Goal: Information Seeking & Learning: Learn about a topic

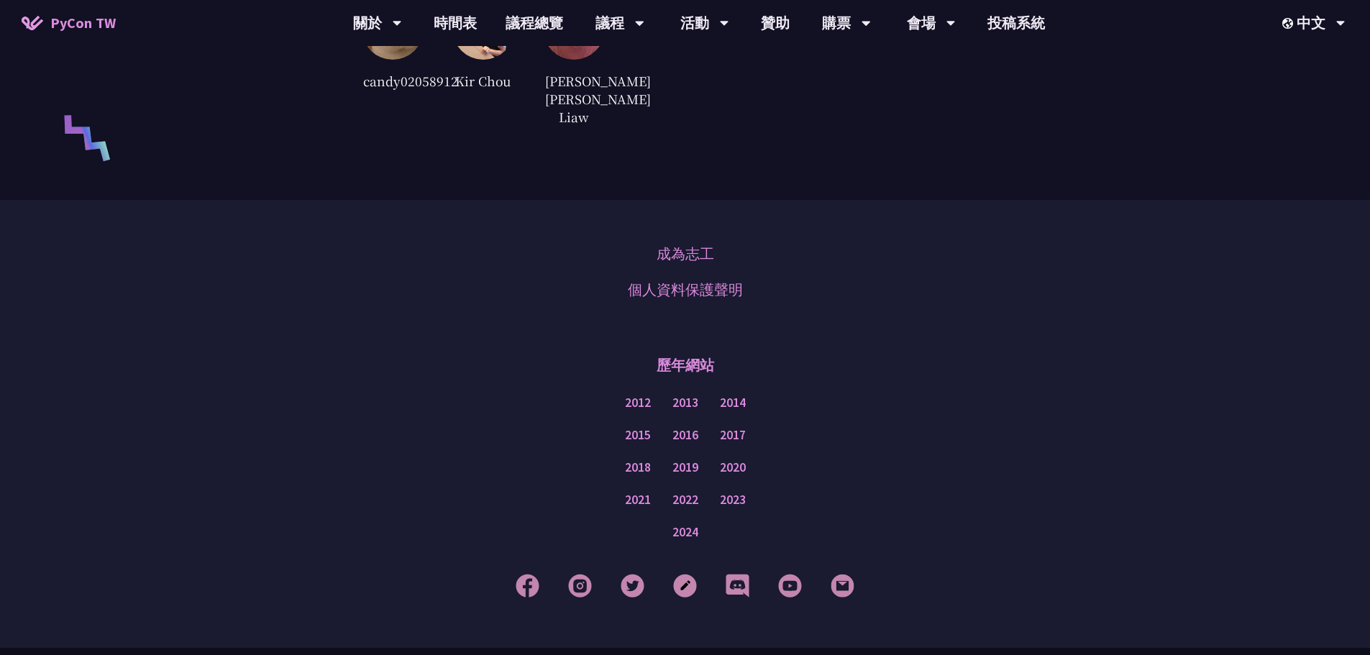
scroll to position [3587, 0]
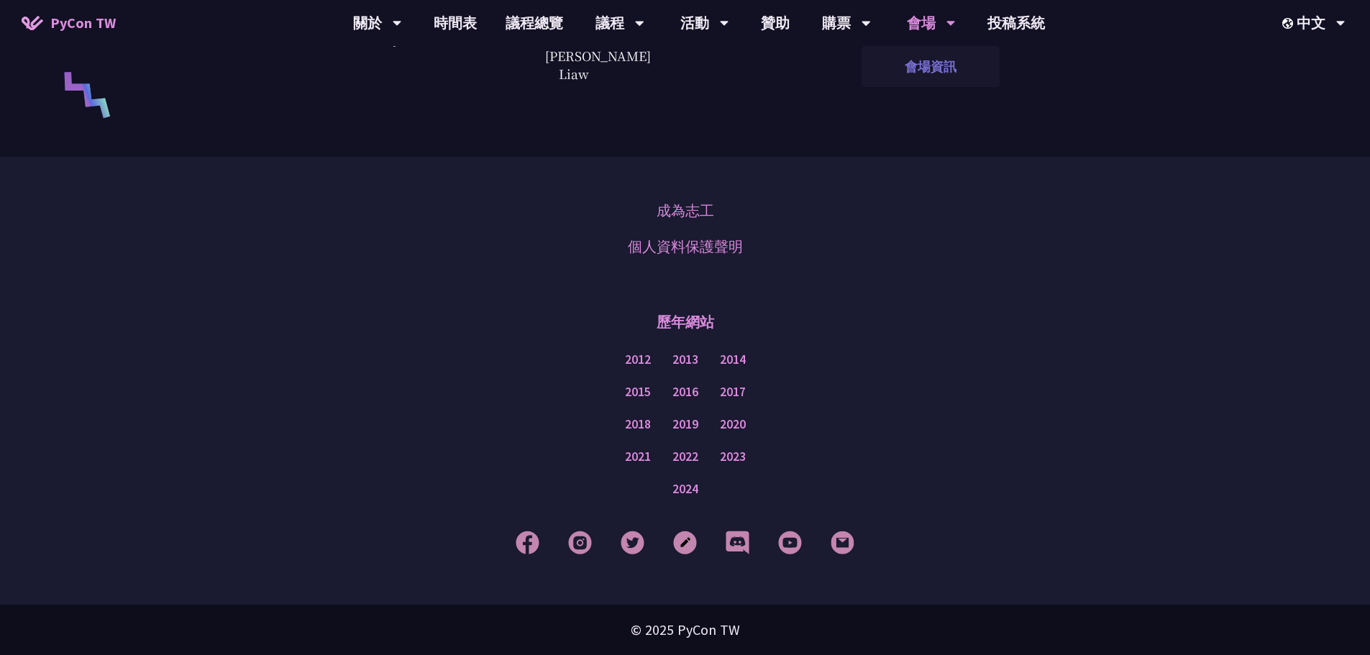
click at [934, 70] on link "會場資訊" at bounding box center [931, 67] width 138 height 34
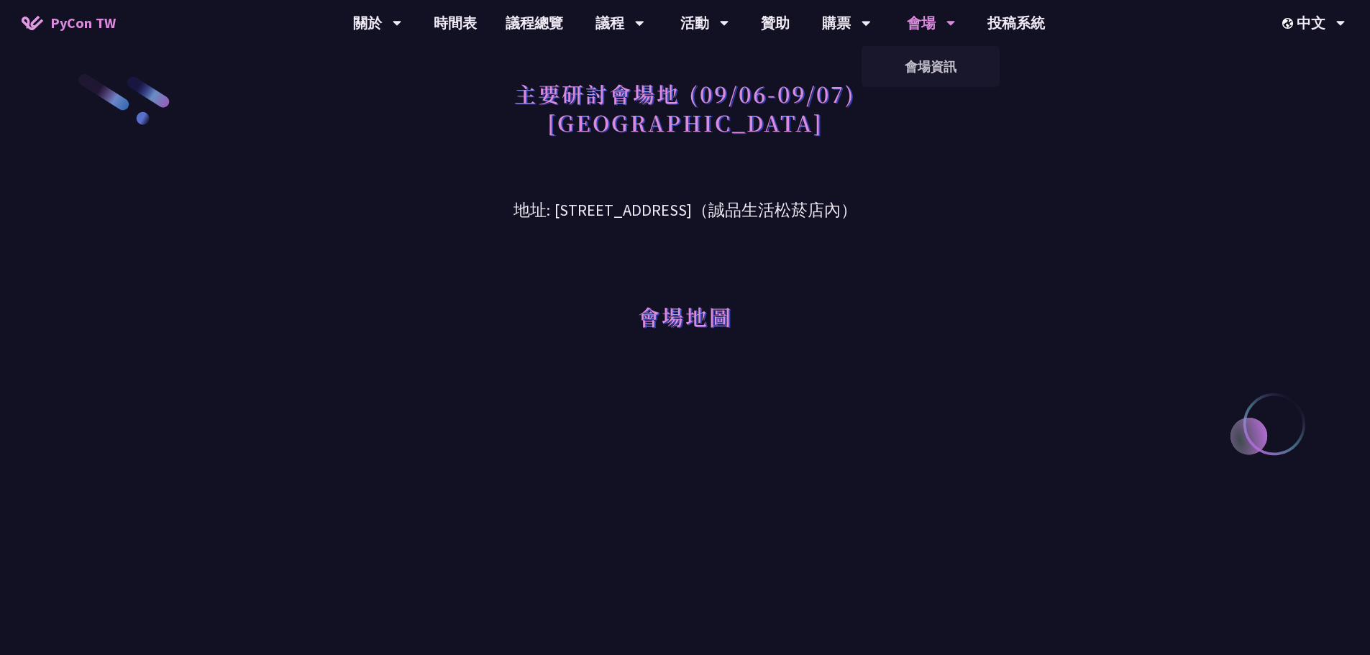
click at [950, 19] on icon at bounding box center [951, 23] width 9 height 14
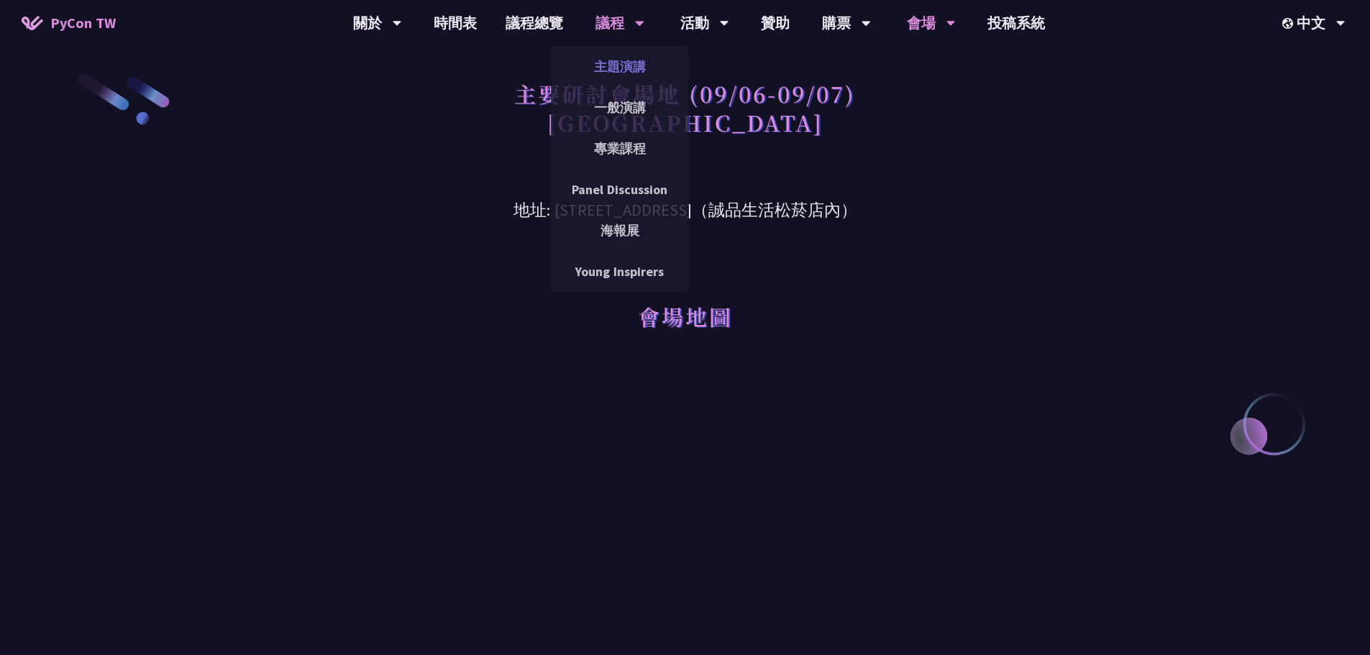
click at [623, 68] on link "主題演講" at bounding box center [620, 67] width 138 height 34
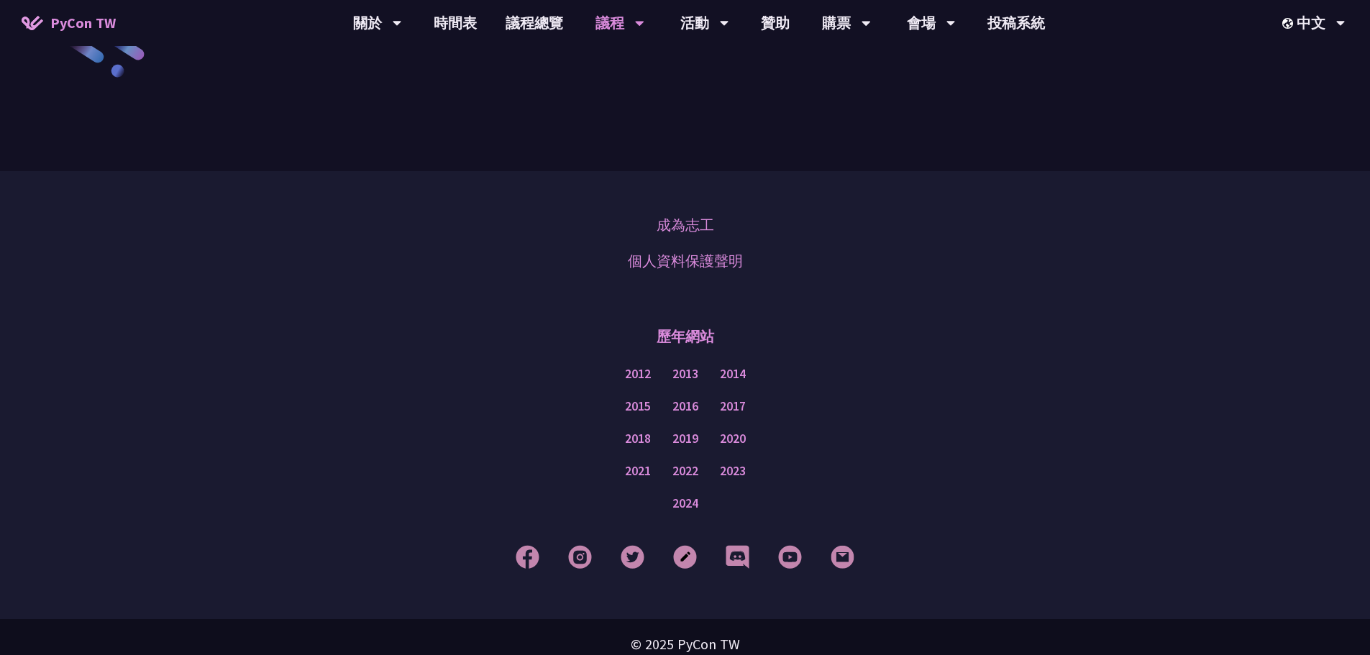
scroll to position [2506, 0]
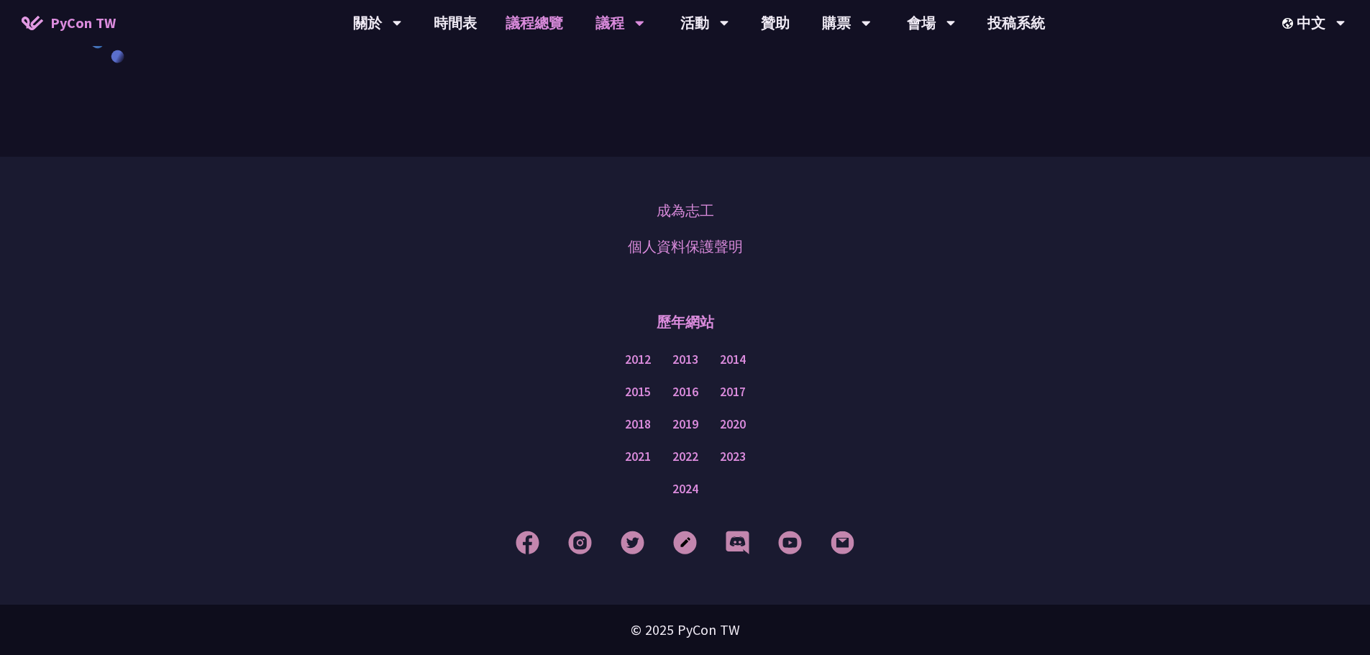
click at [558, 32] on link "議程總覽" at bounding box center [534, 23] width 86 height 46
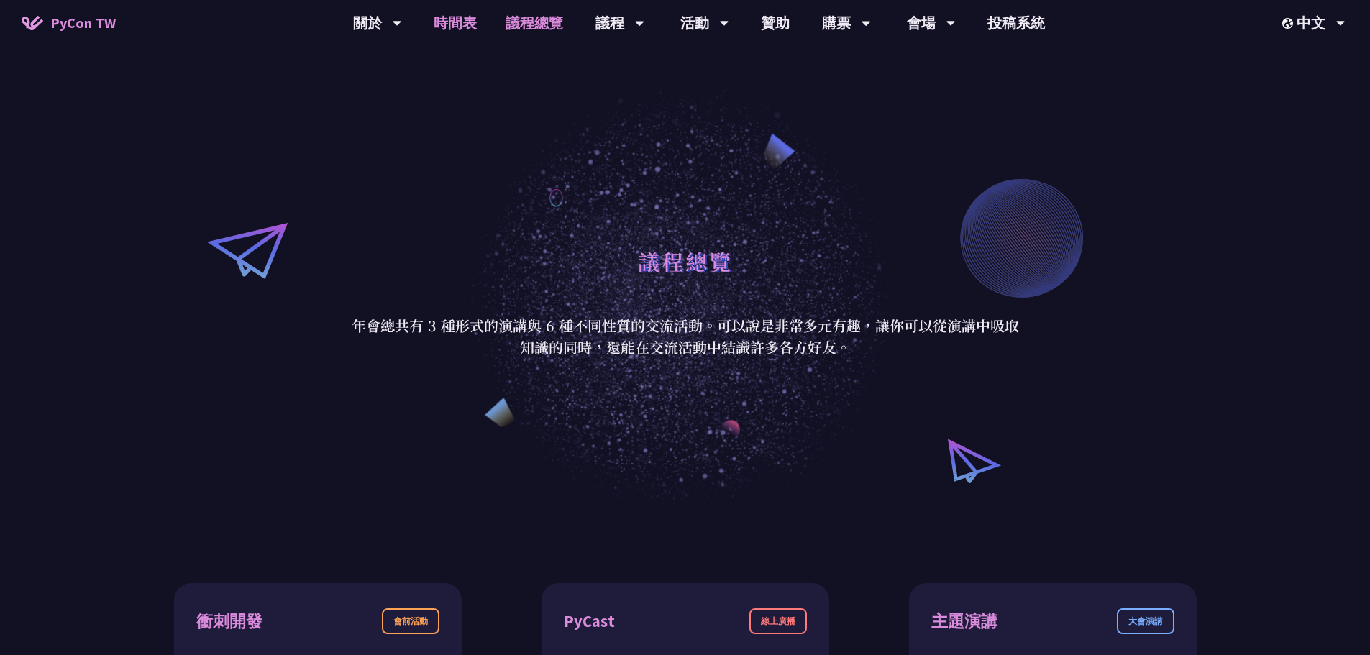
click at [464, 22] on link "時間表" at bounding box center [455, 23] width 72 height 46
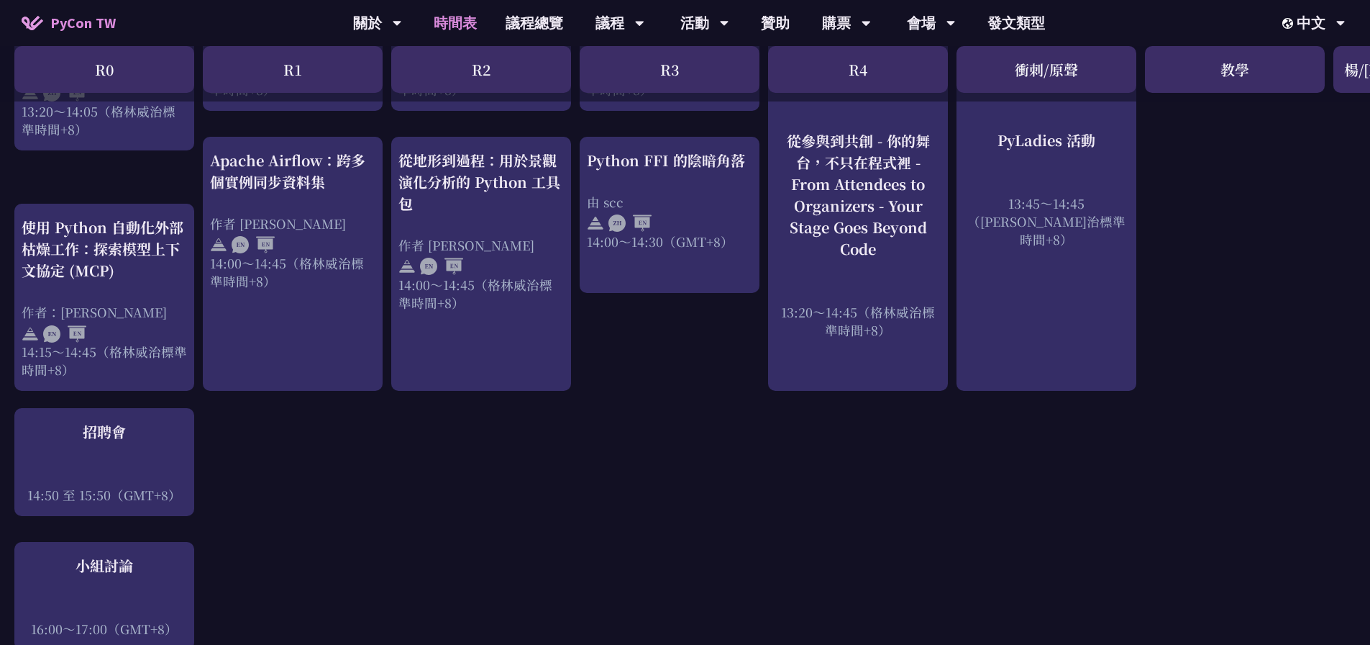
scroll to position [1502, 0]
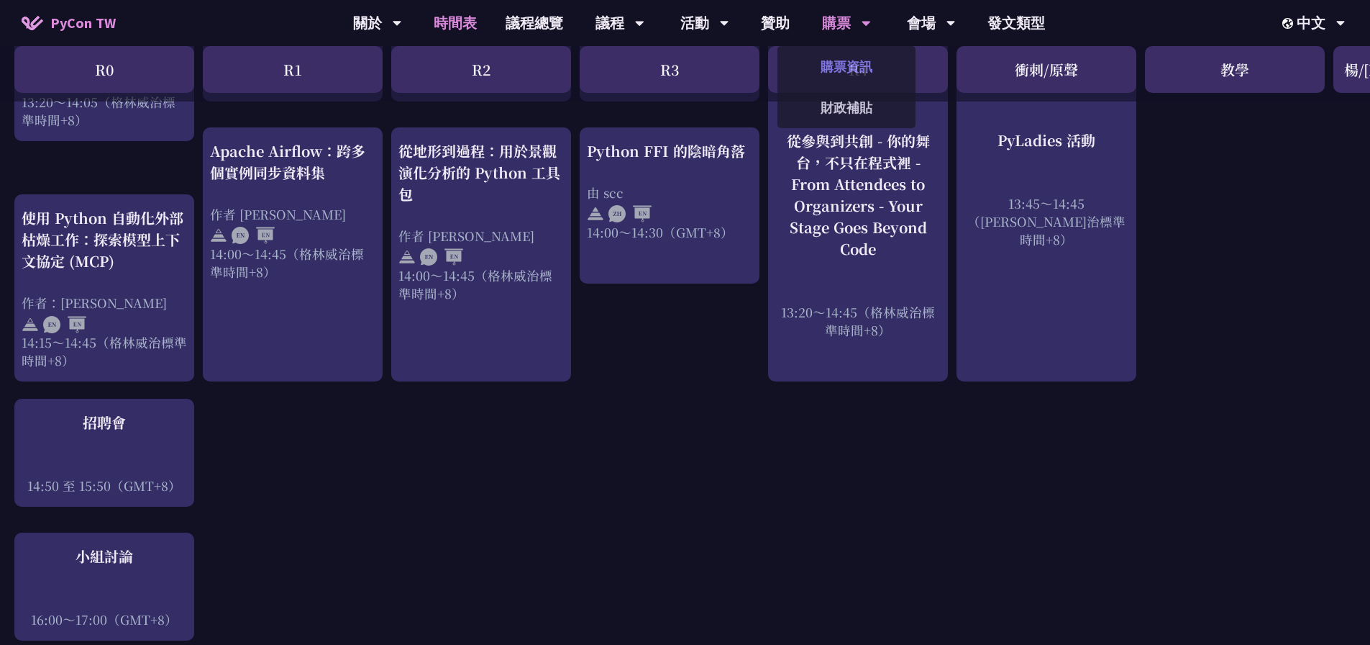
click at [850, 58] on link "購票資訊" at bounding box center [847, 67] width 138 height 34
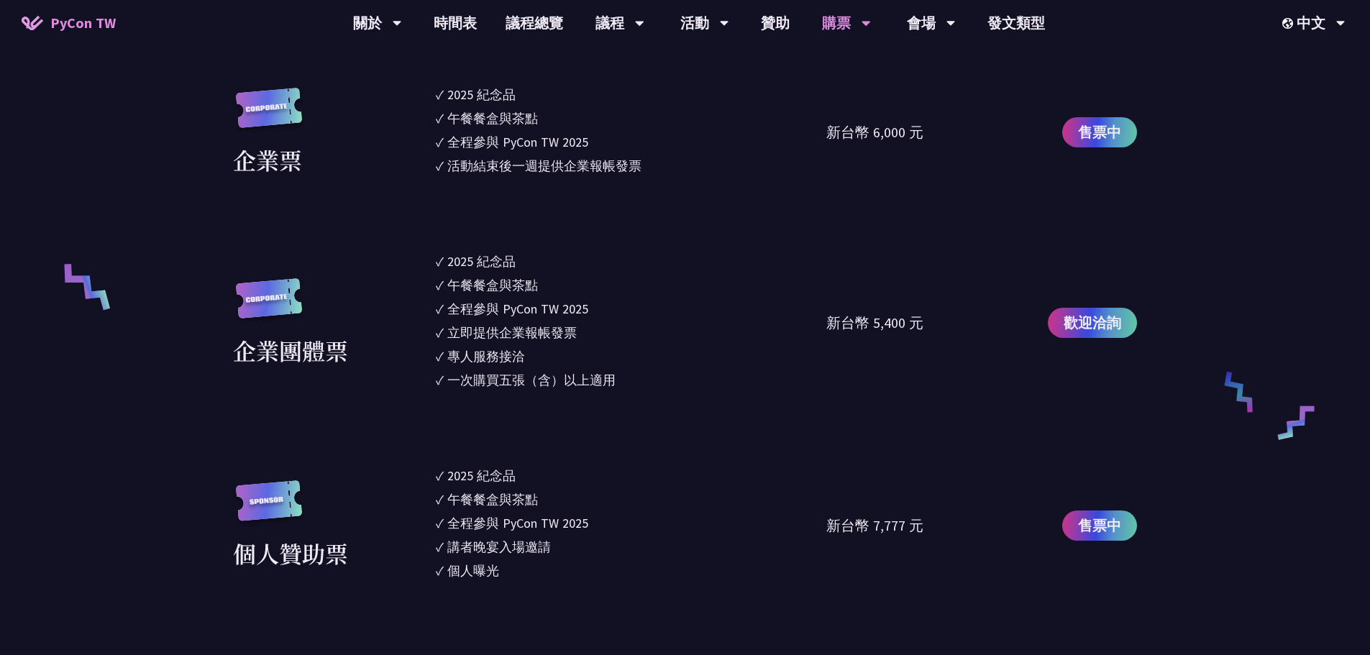
scroll to position [878, 0]
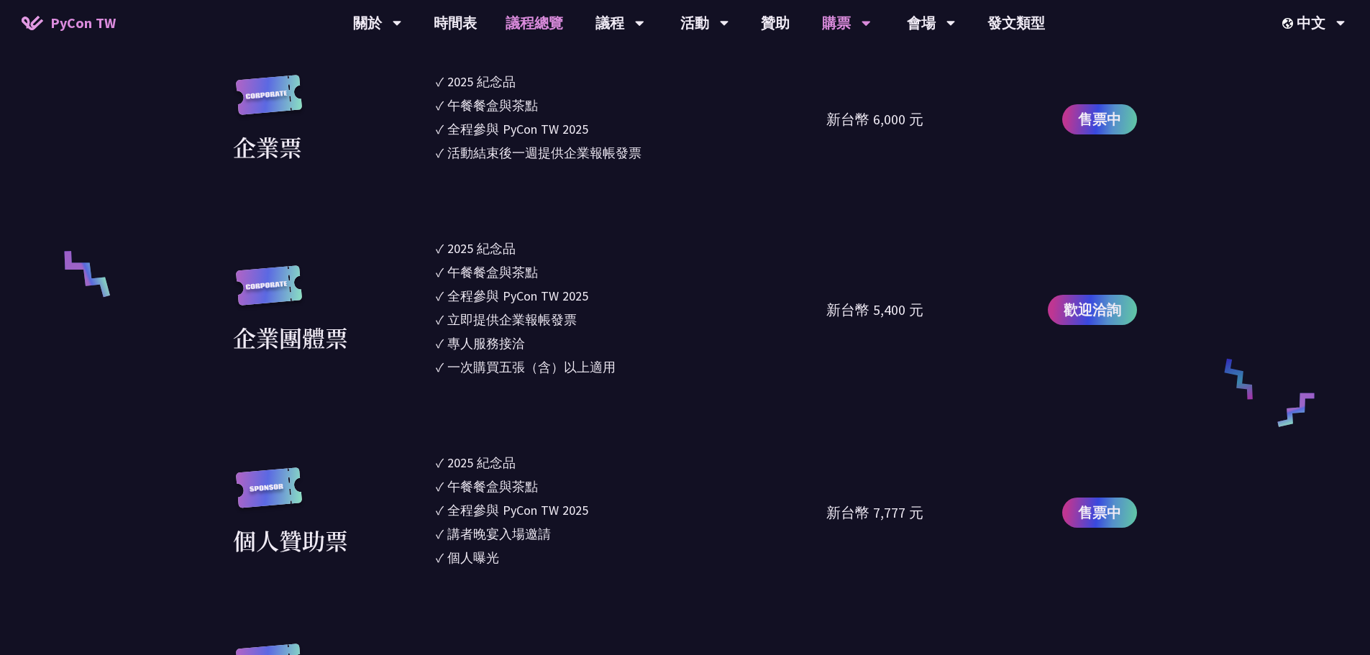
click at [536, 21] on link "議程總覽" at bounding box center [534, 23] width 86 height 46
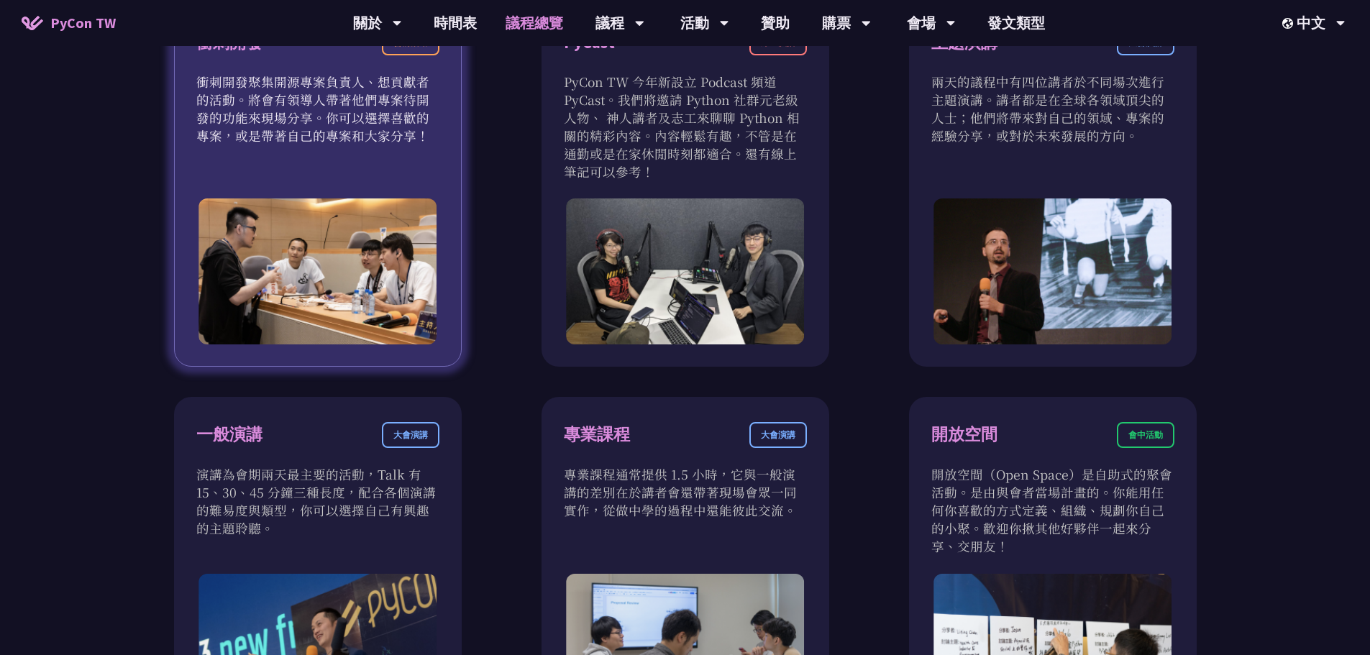
scroll to position [583, 0]
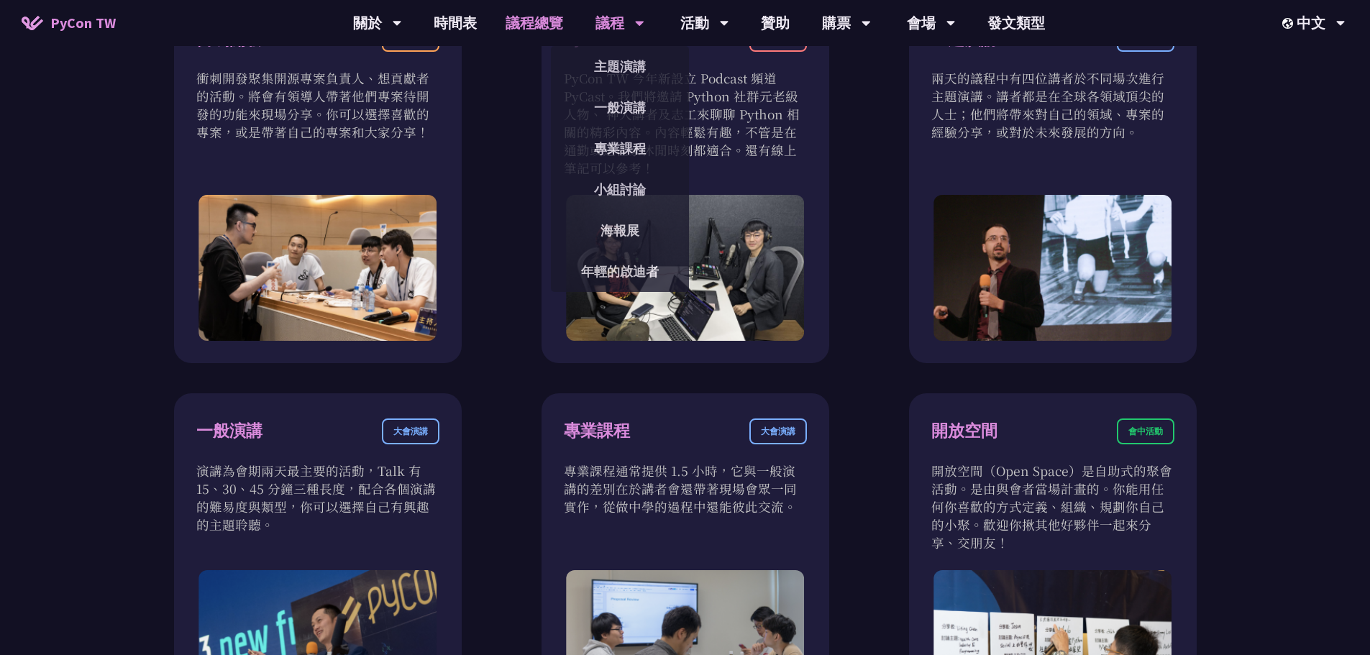
click at [402, 12] on div "議程" at bounding box center [377, 23] width 49 height 46
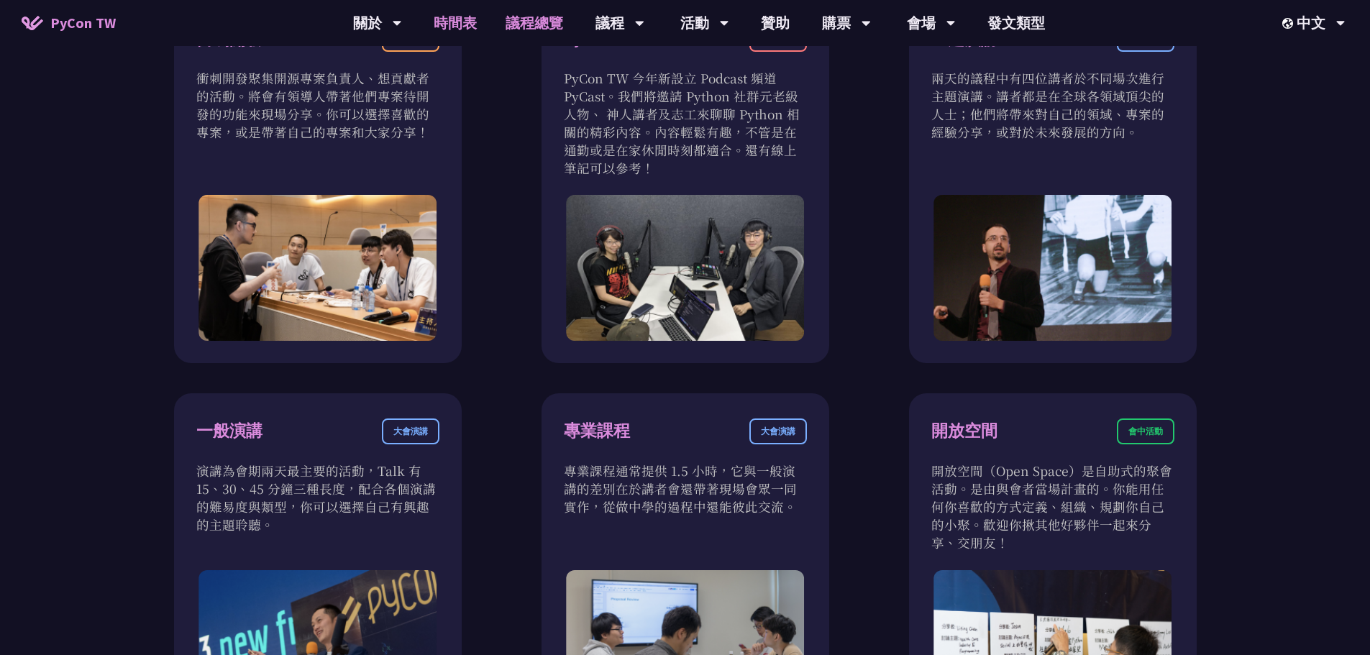
click at [466, 21] on font "時間表" at bounding box center [455, 23] width 43 height 18
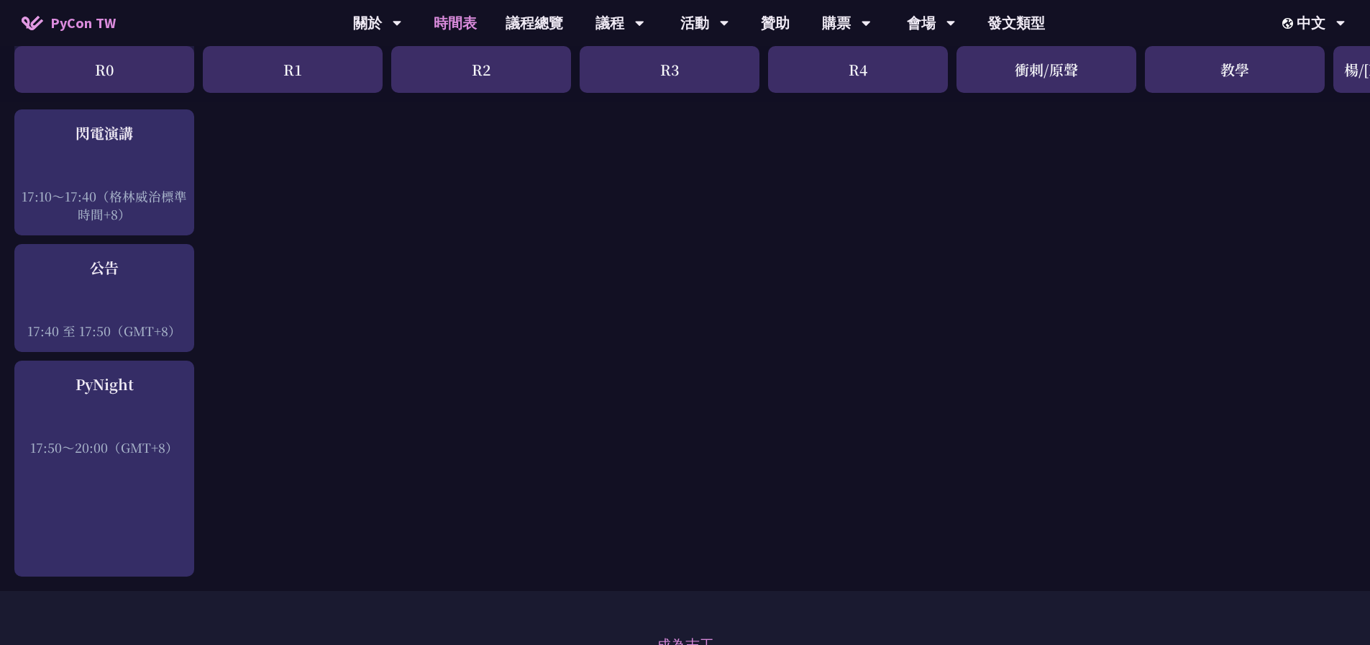
scroll to position [2070, 0]
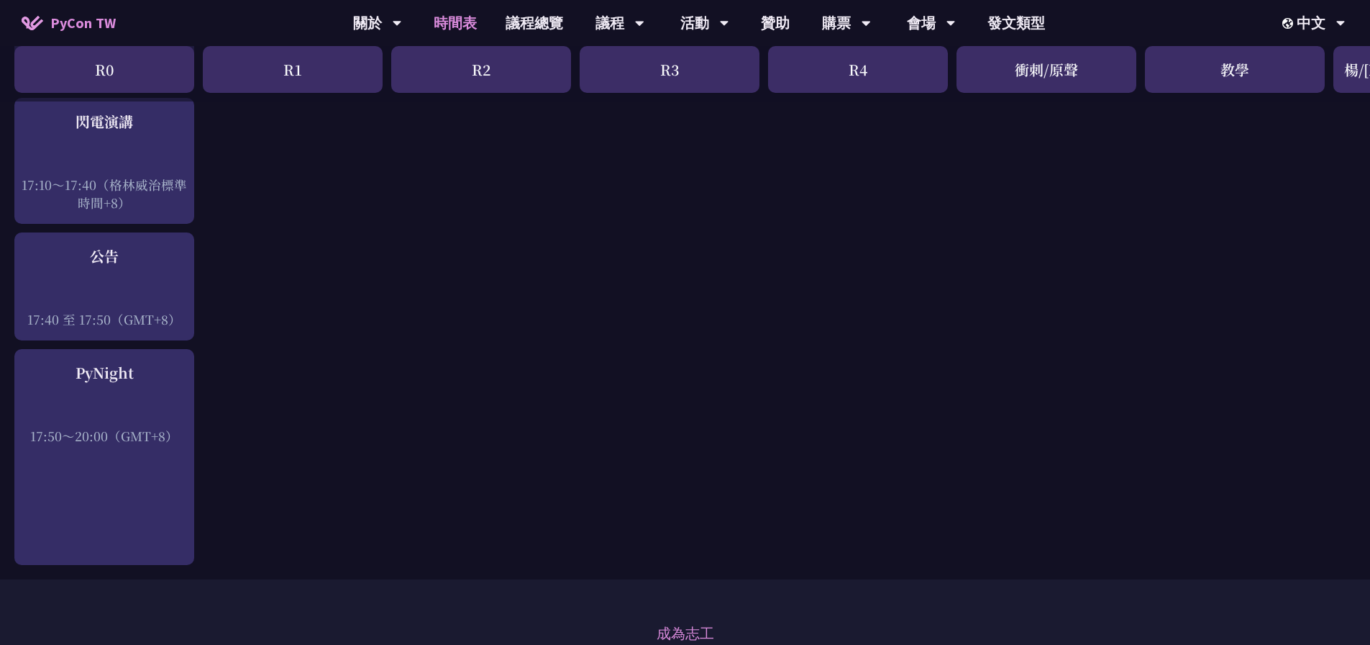
click at [456, 20] on font "時間表" at bounding box center [455, 23] width 43 height 18
click at [522, 25] on link "議程總覽" at bounding box center [534, 23] width 86 height 46
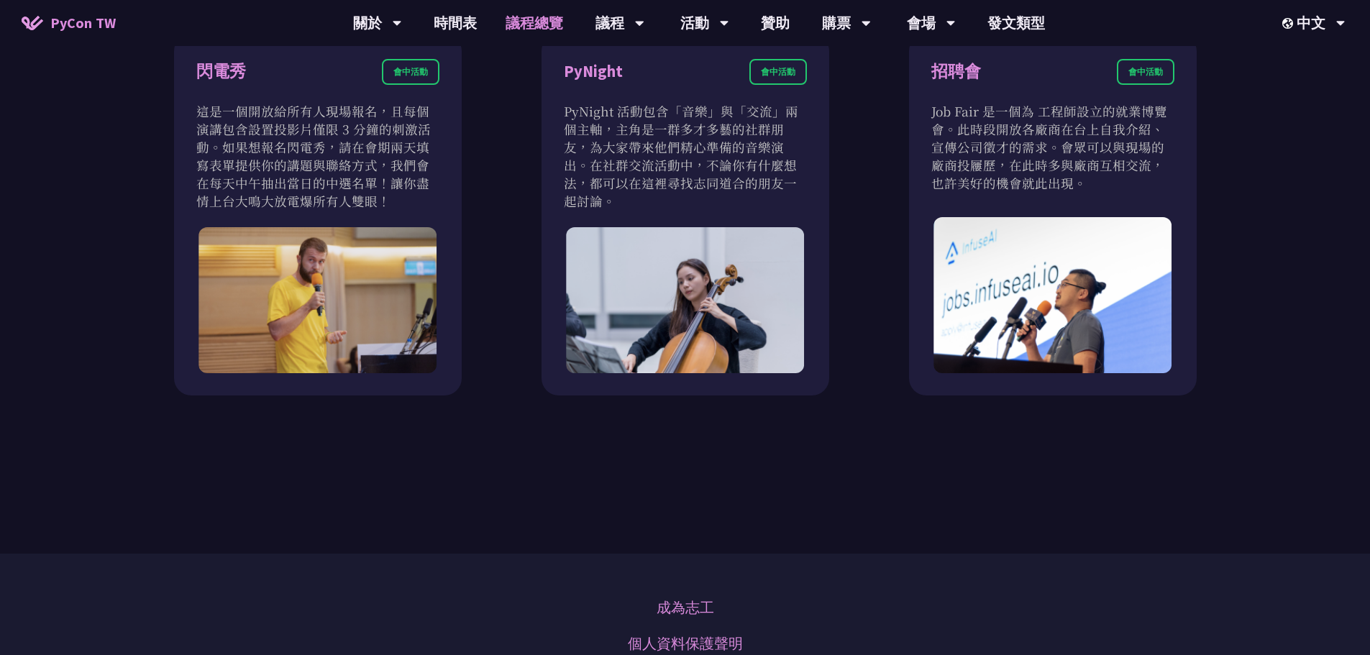
scroll to position [1319, 0]
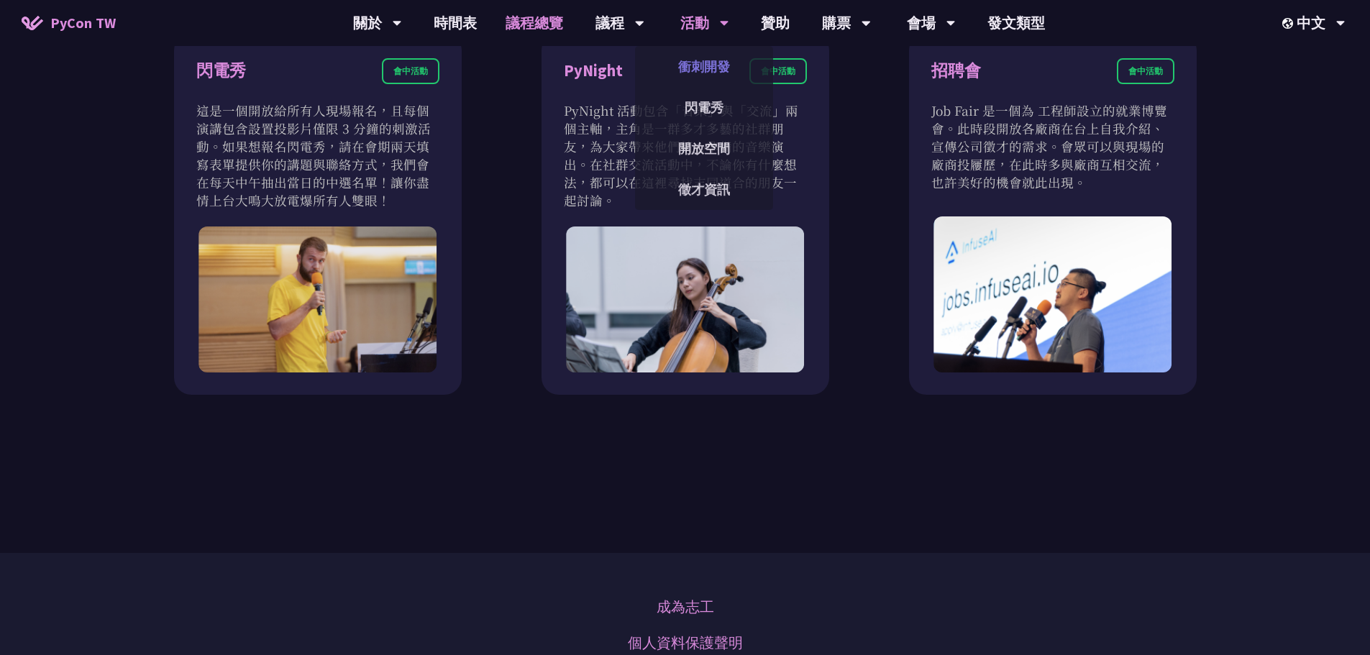
click at [709, 60] on link "衝刺開發" at bounding box center [704, 67] width 138 height 34
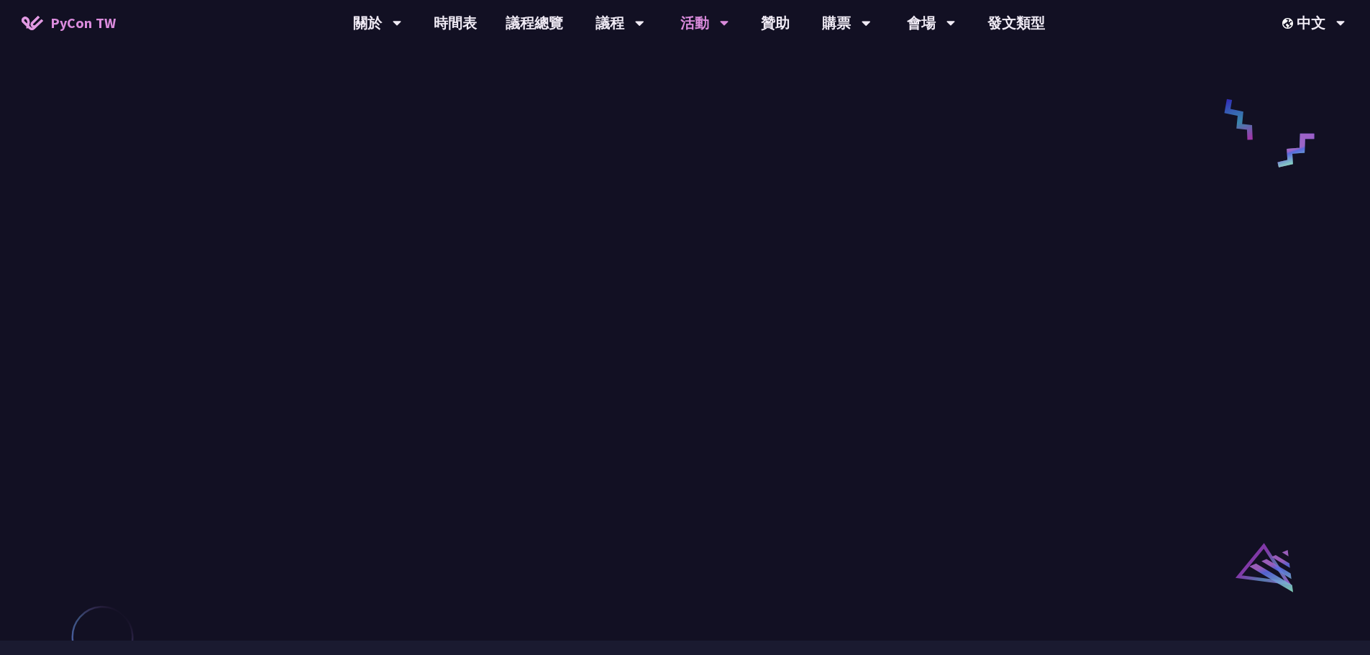
scroll to position [712, 0]
click at [710, 101] on link "閃電秀" at bounding box center [704, 108] width 138 height 34
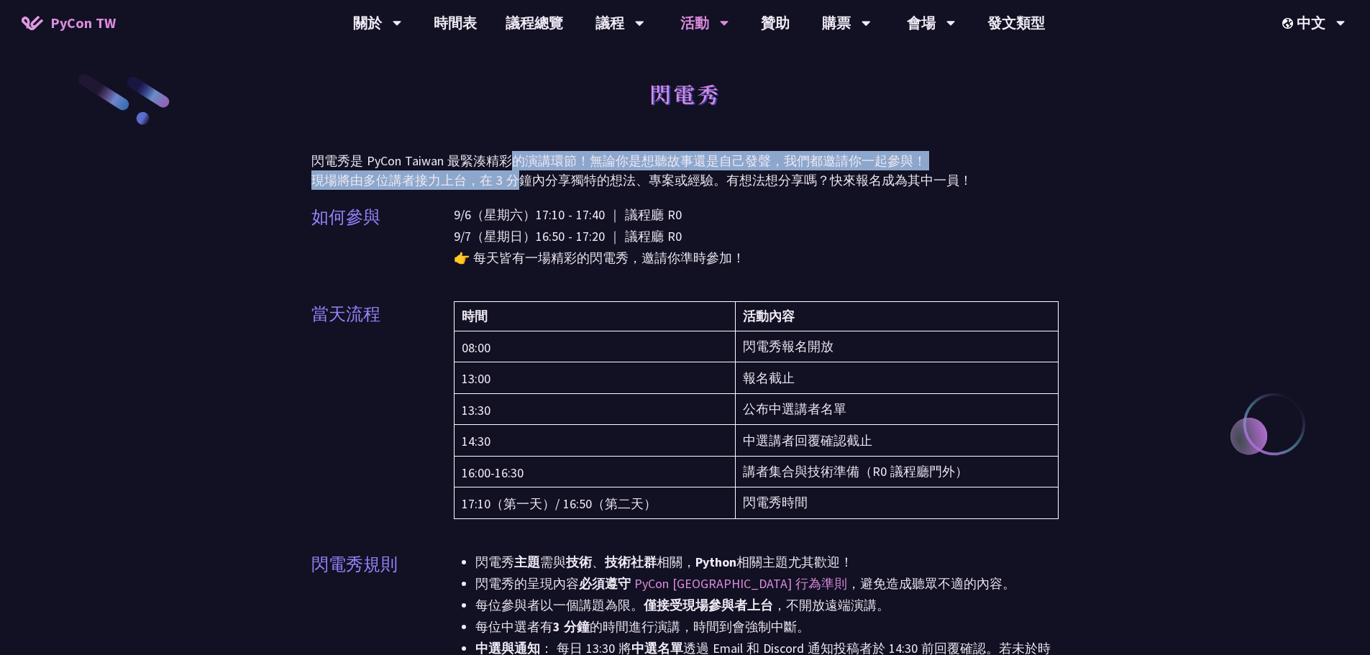
drag, startPoint x: 507, startPoint y: 160, endPoint x: 516, endPoint y: 178, distance: 19.9
click at [516, 178] on p "閃電秀是 PyCon Taiwan 最緊湊精彩的演講環節！無論你是想聽故事還是自己發聲，我們都邀請你一起參與！ 現場將由多位講者接力上台，在 3 分鐘內分享獨…" at bounding box center [685, 170] width 748 height 39
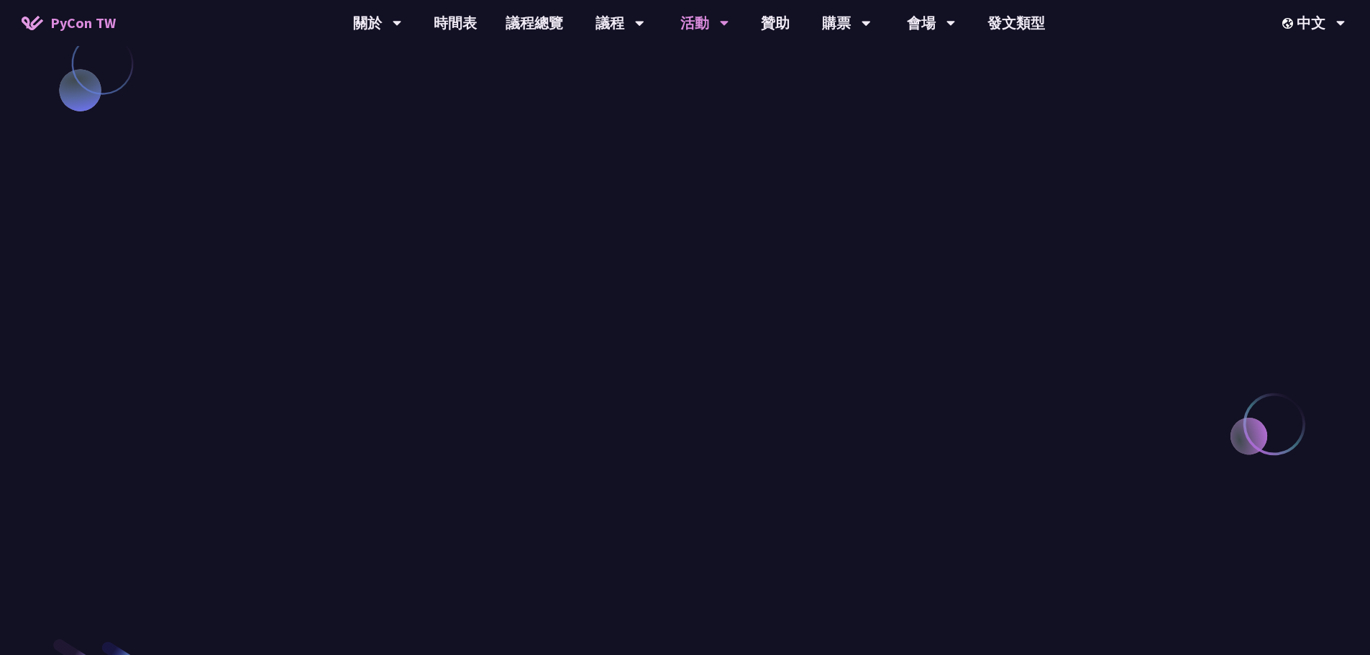
scroll to position [1288, 0]
click at [709, 146] on link "開放空間" at bounding box center [704, 149] width 138 height 34
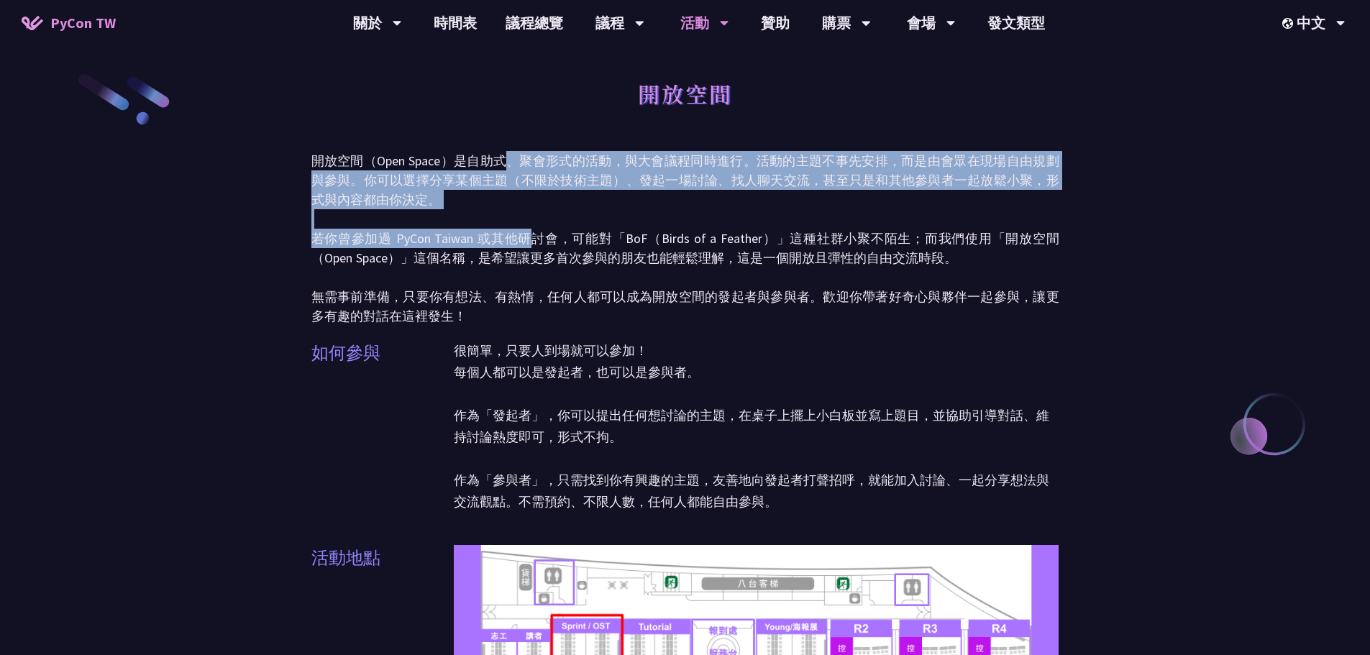
drag, startPoint x: 501, startPoint y: 154, endPoint x: 532, endPoint y: 247, distance: 98.5
click at [532, 247] on p "開放空間（Open Space）是自助式、聚會形式的活動，與大會議程同時進行。活動的主題不事先安排，而是由會眾在現場自由規劃與參與。你可以選擇分享某個主題（不…" at bounding box center [685, 238] width 748 height 175
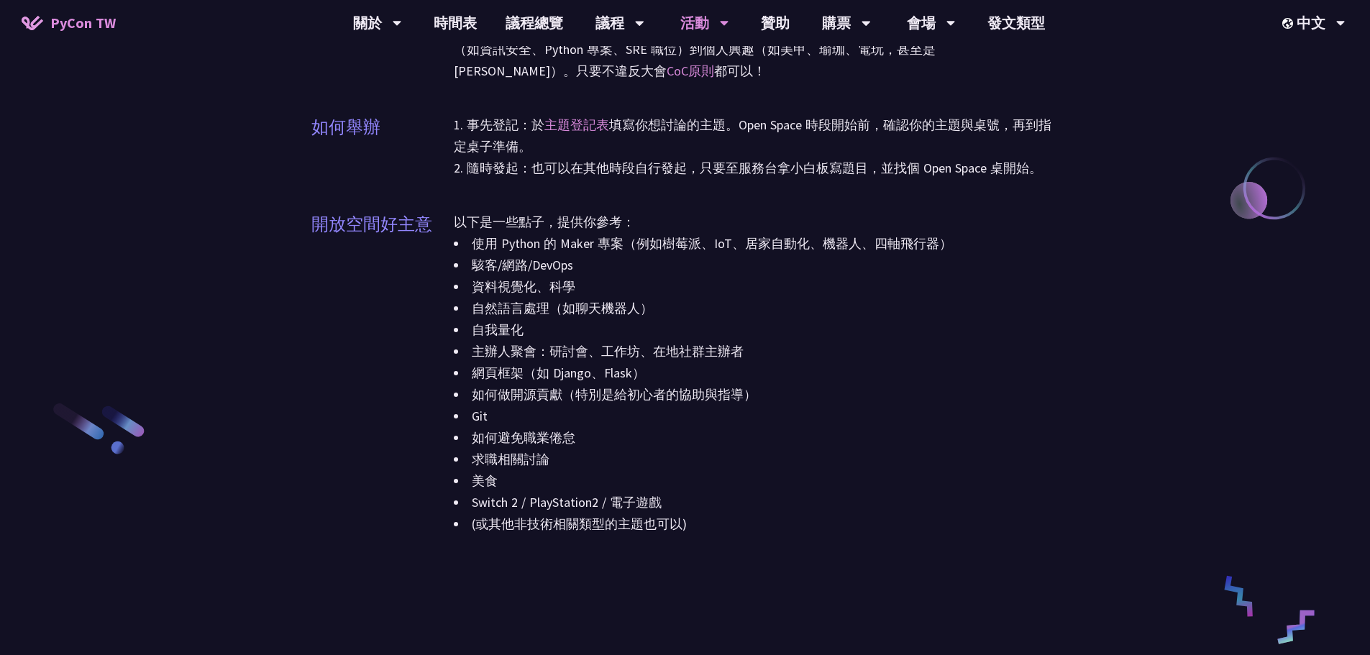
scroll to position [1523, 0]
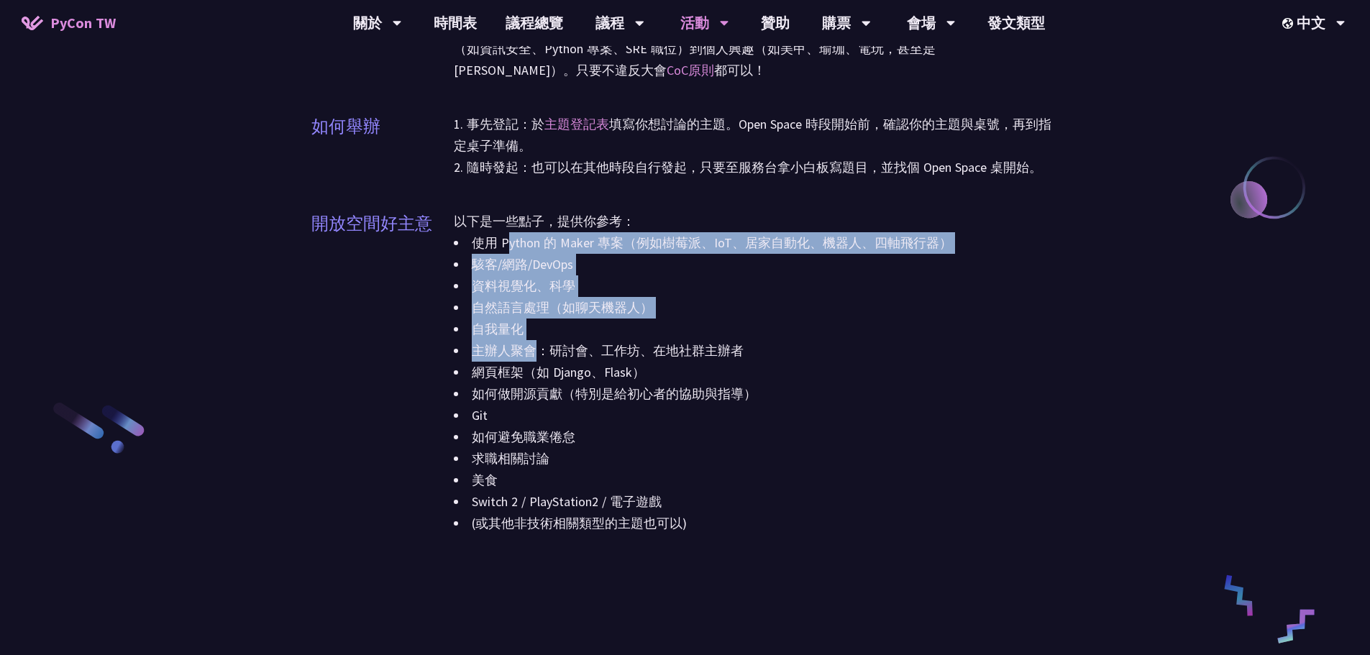
drag, startPoint x: 511, startPoint y: 248, endPoint x: 529, endPoint y: 339, distance: 92.4
click at [529, 339] on div "使用 Python 的 Maker 專案（例如樹莓派、IoT、居家自動化、機器人、四軸飛行器） 駭客/網路/DevOps 資料視覺化、科學 自然語言處理（如聊…" at bounding box center [757, 383] width 606 height 302
click at [568, 329] on li "自我量化" at bounding box center [757, 330] width 606 height 22
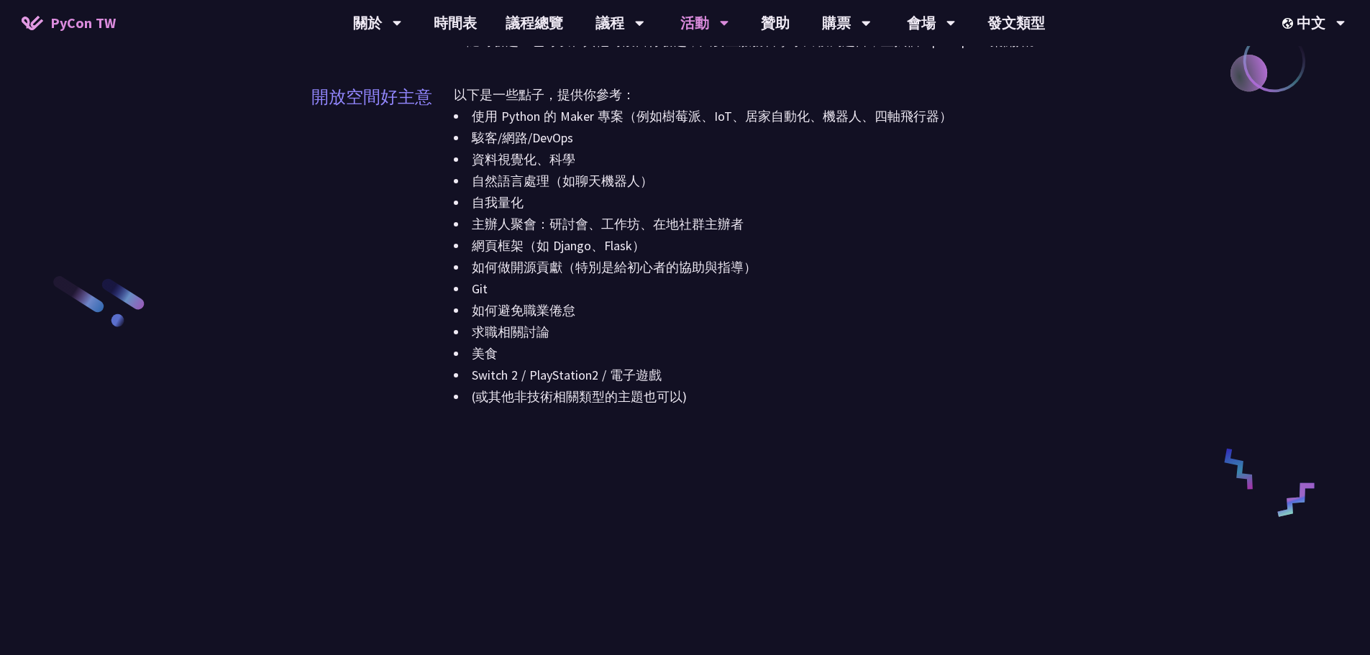
scroll to position [1662, 0]
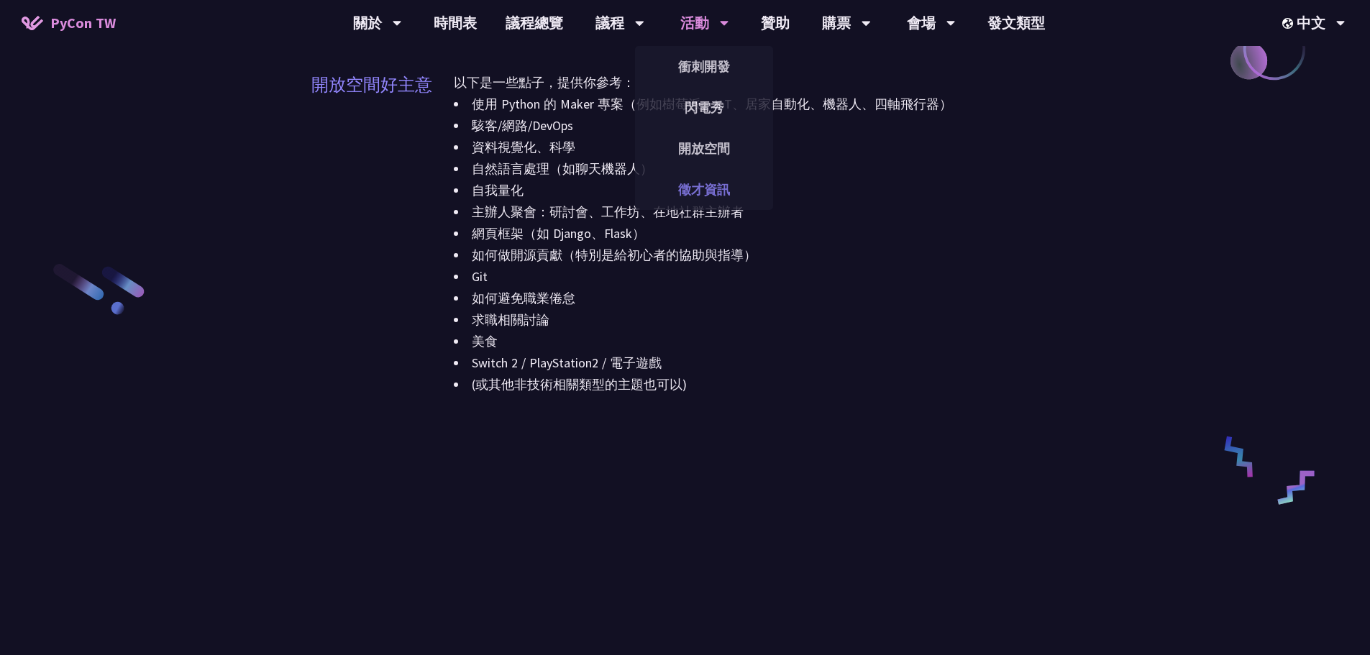
click at [711, 186] on link "徵才資訊" at bounding box center [704, 190] width 138 height 34
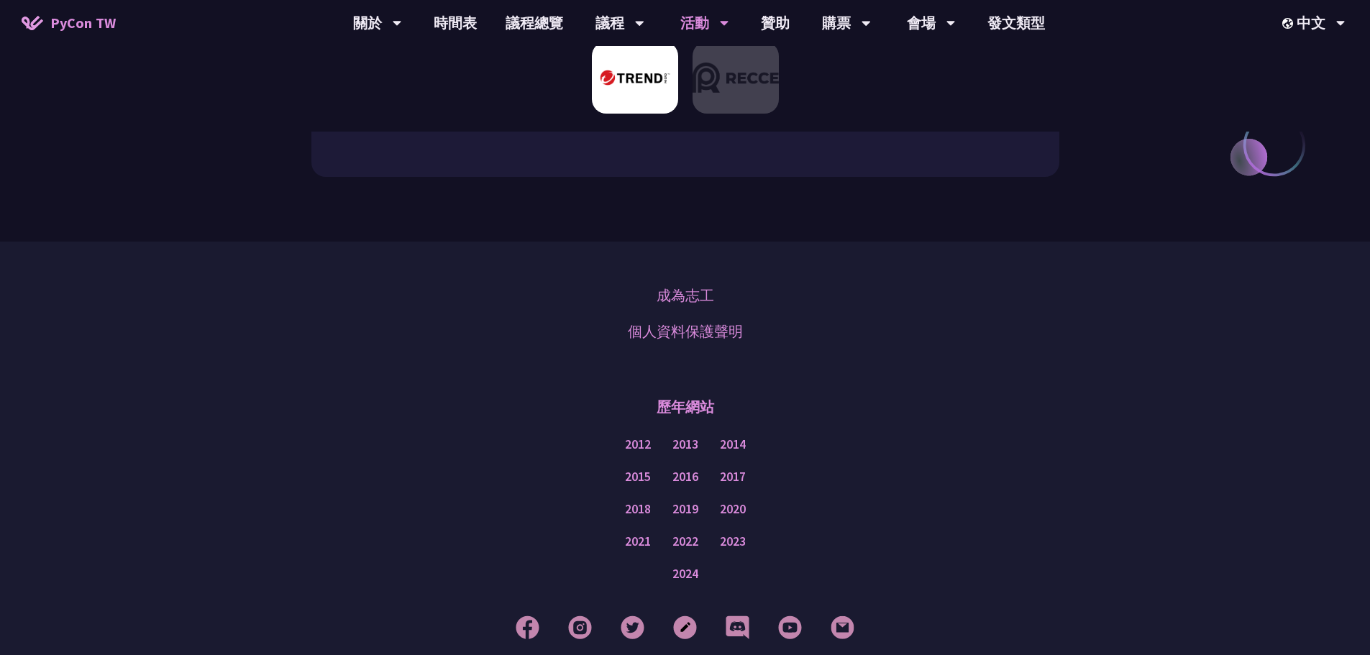
scroll to position [640, 0]
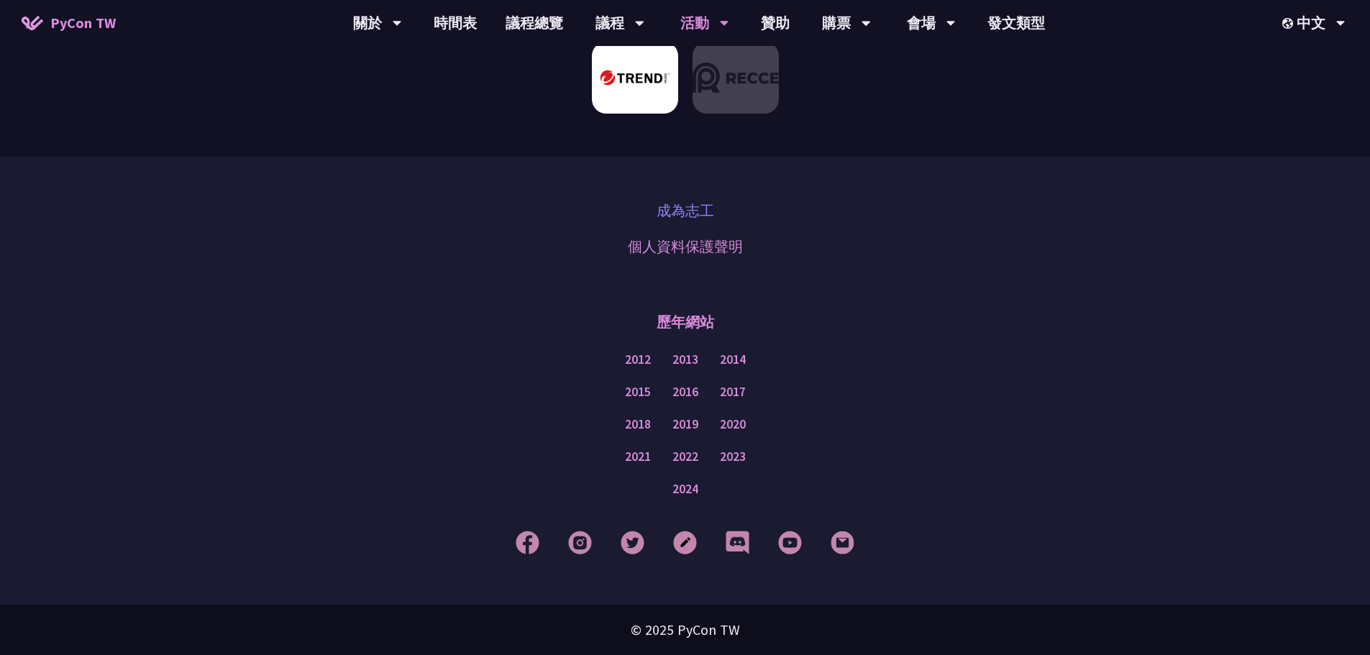
click at [682, 210] on link "成為志工" at bounding box center [686, 211] width 58 height 22
click at [840, 105] on font "財政補貼" at bounding box center [847, 107] width 52 height 17
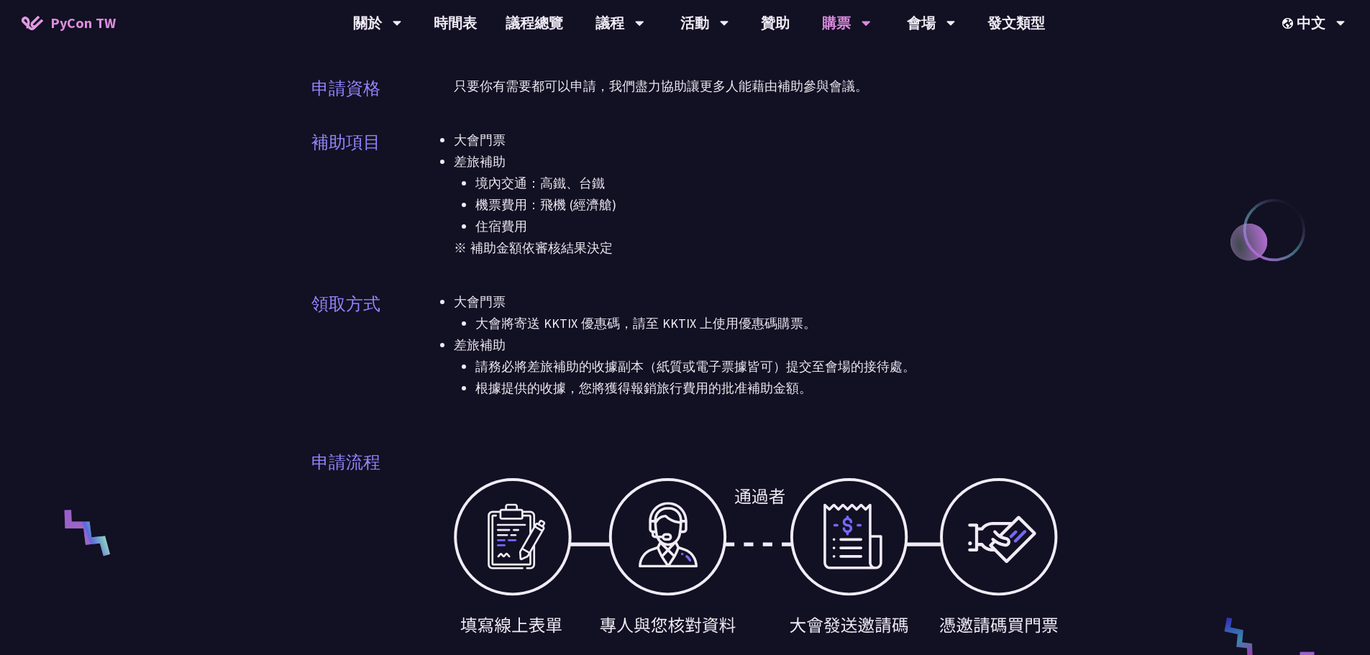
scroll to position [183, 0]
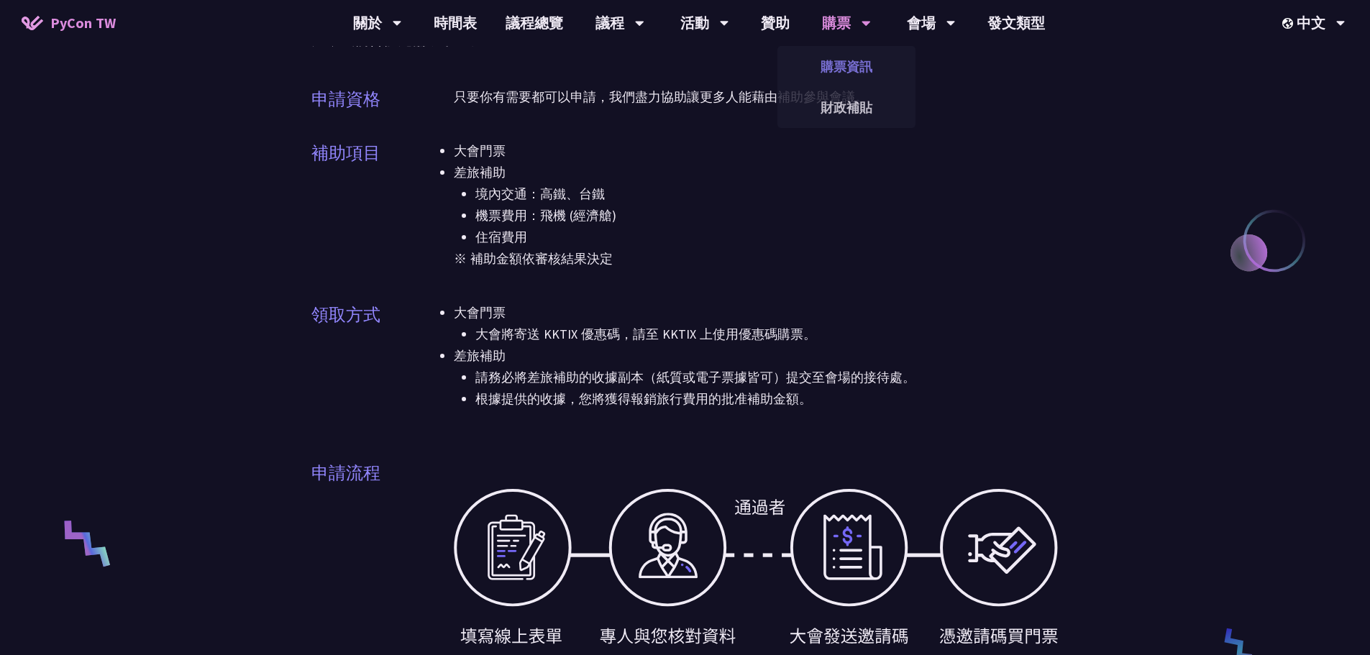
click at [840, 65] on link "購票資訊" at bounding box center [847, 67] width 138 height 34
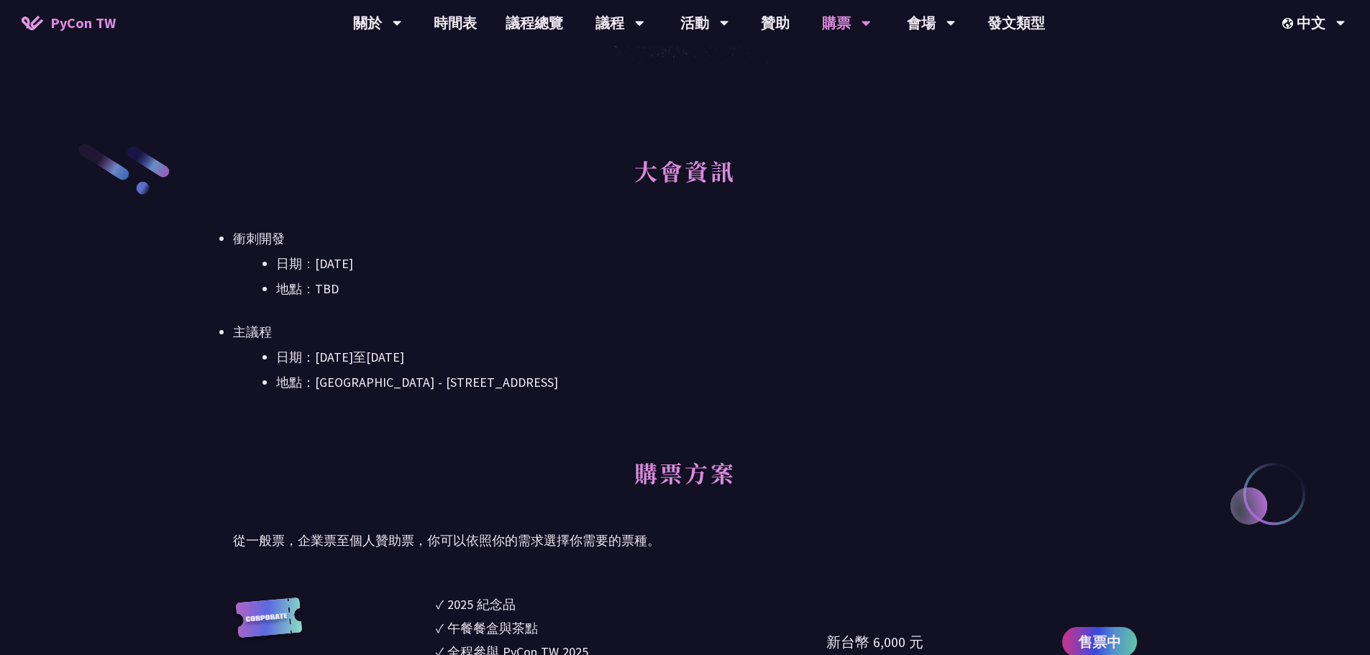
scroll to position [273, 0]
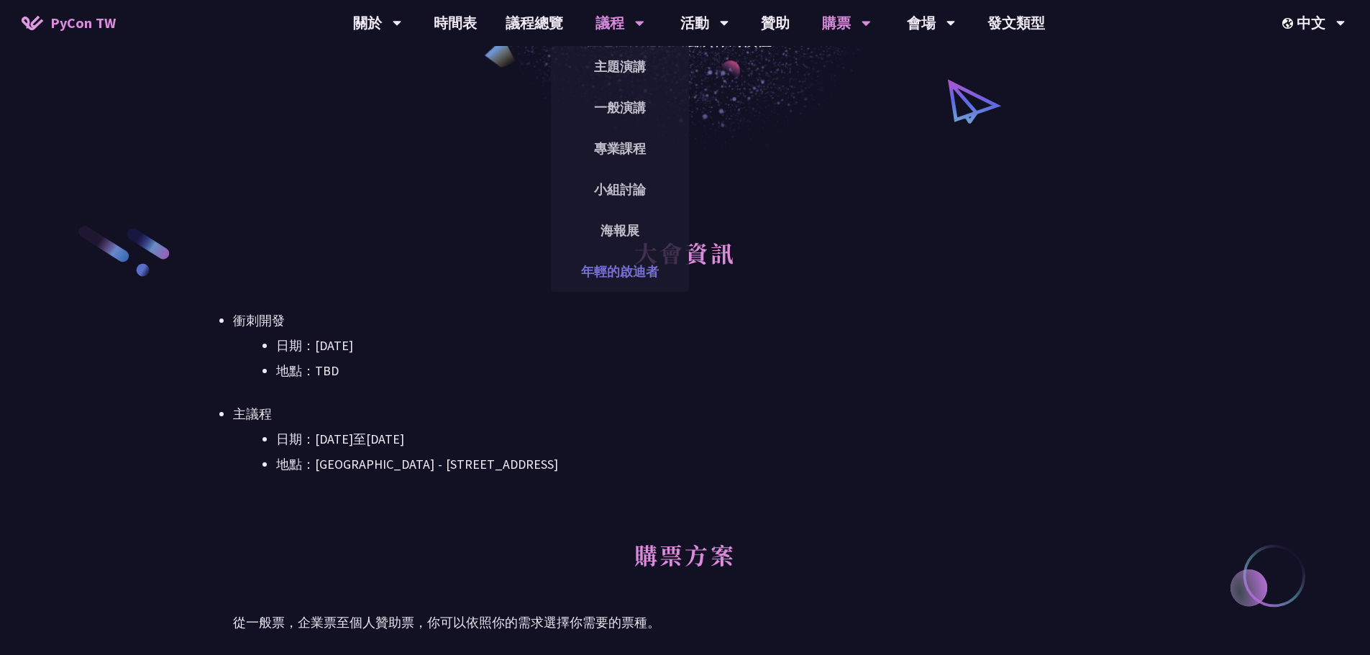
click at [632, 276] on font "年輕的啟迪者" at bounding box center [620, 271] width 78 height 17
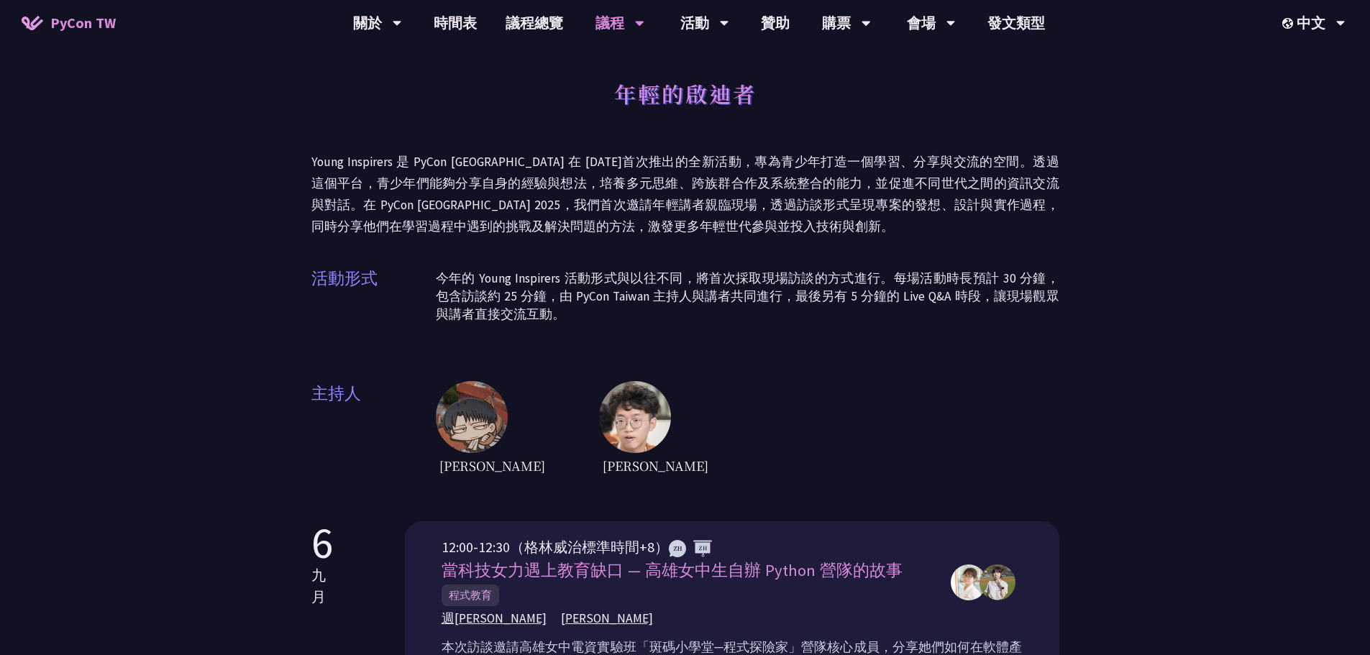
drag, startPoint x: 673, startPoint y: 176, endPoint x: 675, endPoint y: 192, distance: 16.8
click at [675, 192] on p "Young Inspirers 是 PyCon [GEOGRAPHIC_DATA] 在 [DATE]首次推出的全新活動，專為青少年打造一個學習、分享與交流的空…" at bounding box center [685, 194] width 748 height 86
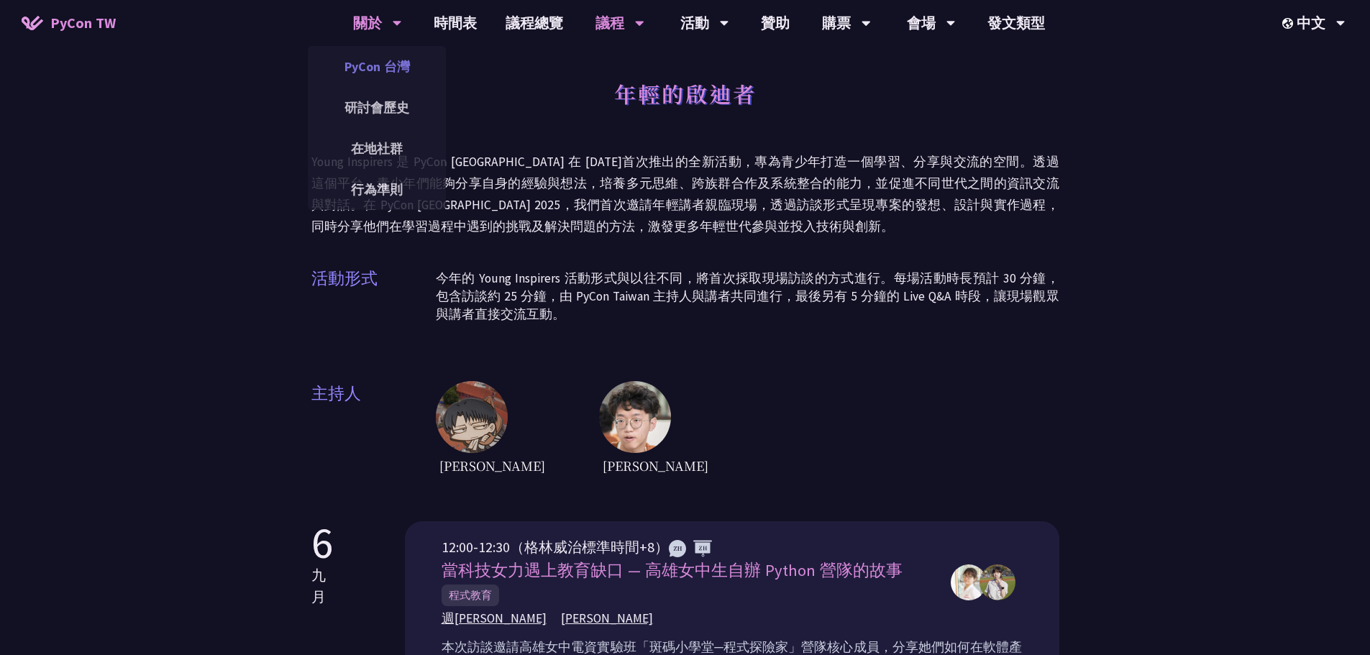
click at [383, 67] on font "PyCon 台灣" at bounding box center [377, 66] width 65 height 17
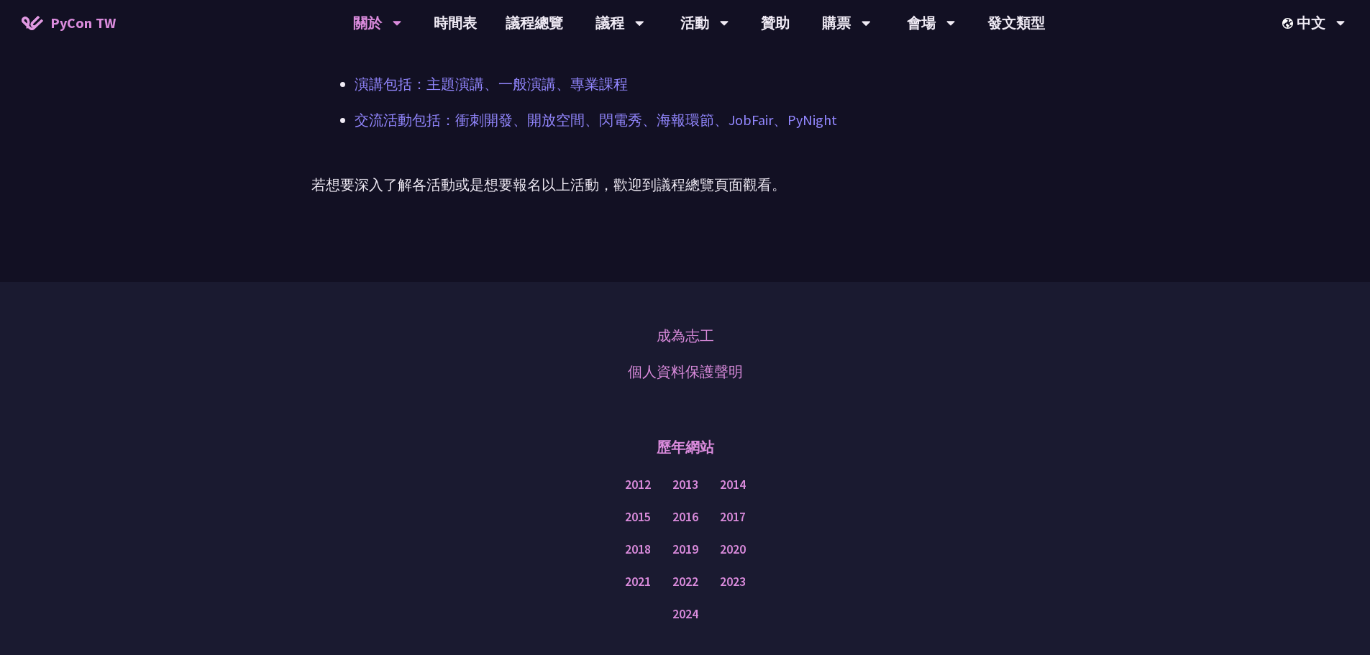
scroll to position [1134, 0]
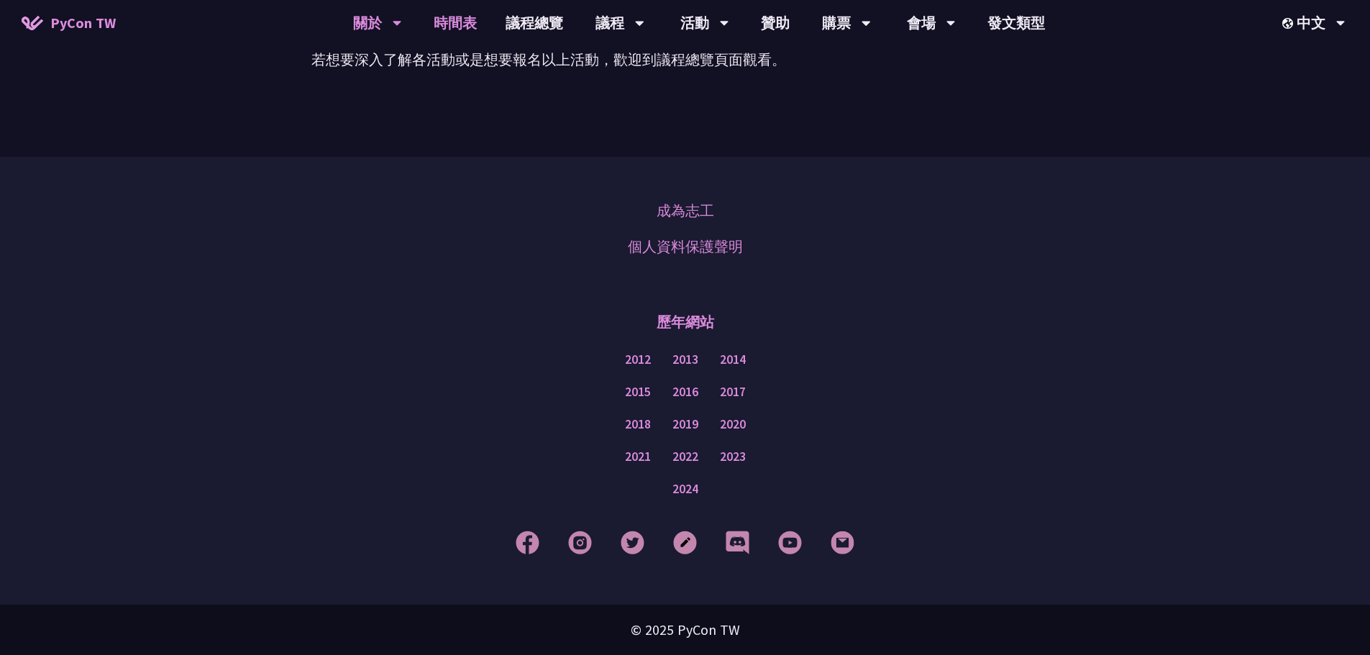
click at [437, 28] on font "時間表" at bounding box center [455, 23] width 43 height 18
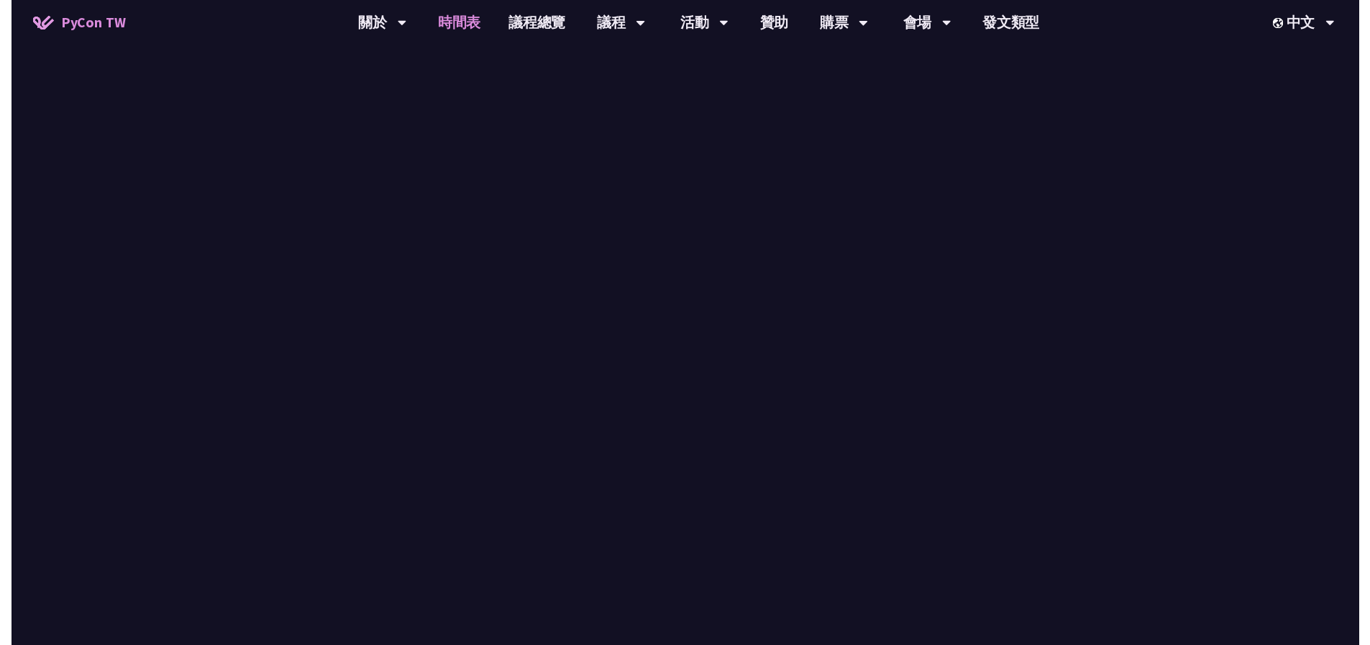
scroll to position [2070, 0]
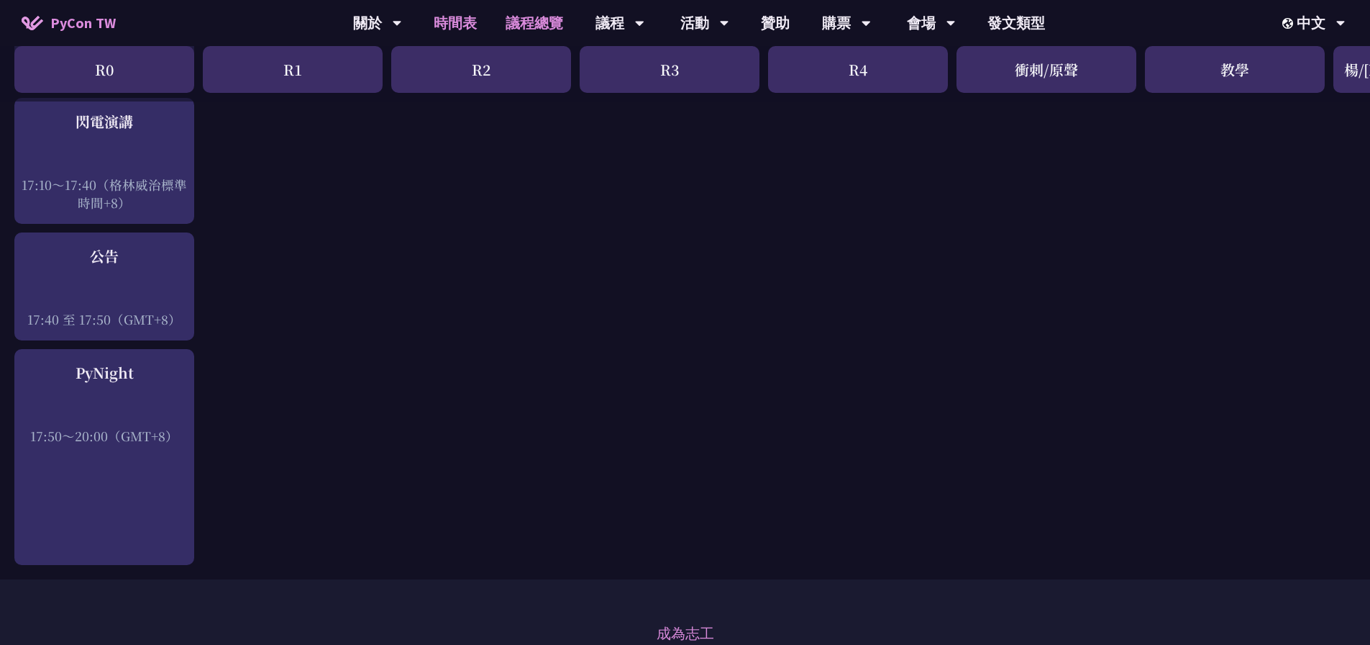
click at [573, 14] on link "議程總覽" at bounding box center [534, 23] width 86 height 46
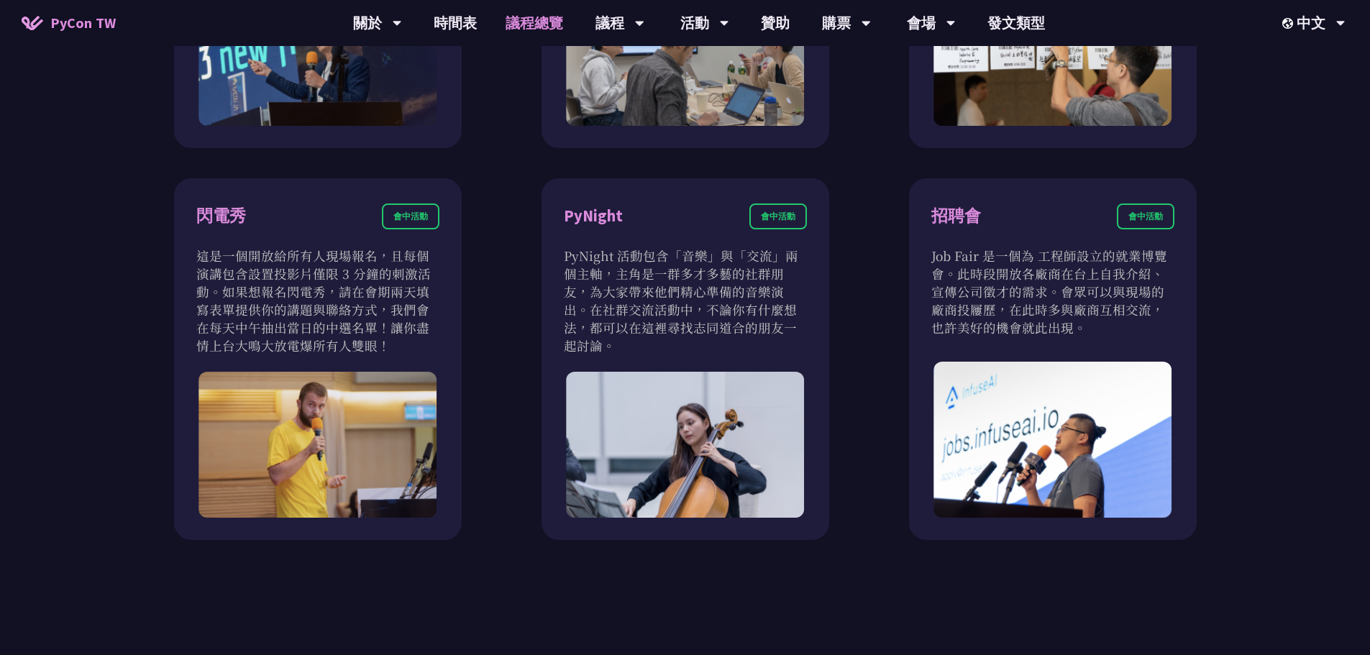
scroll to position [1178, 0]
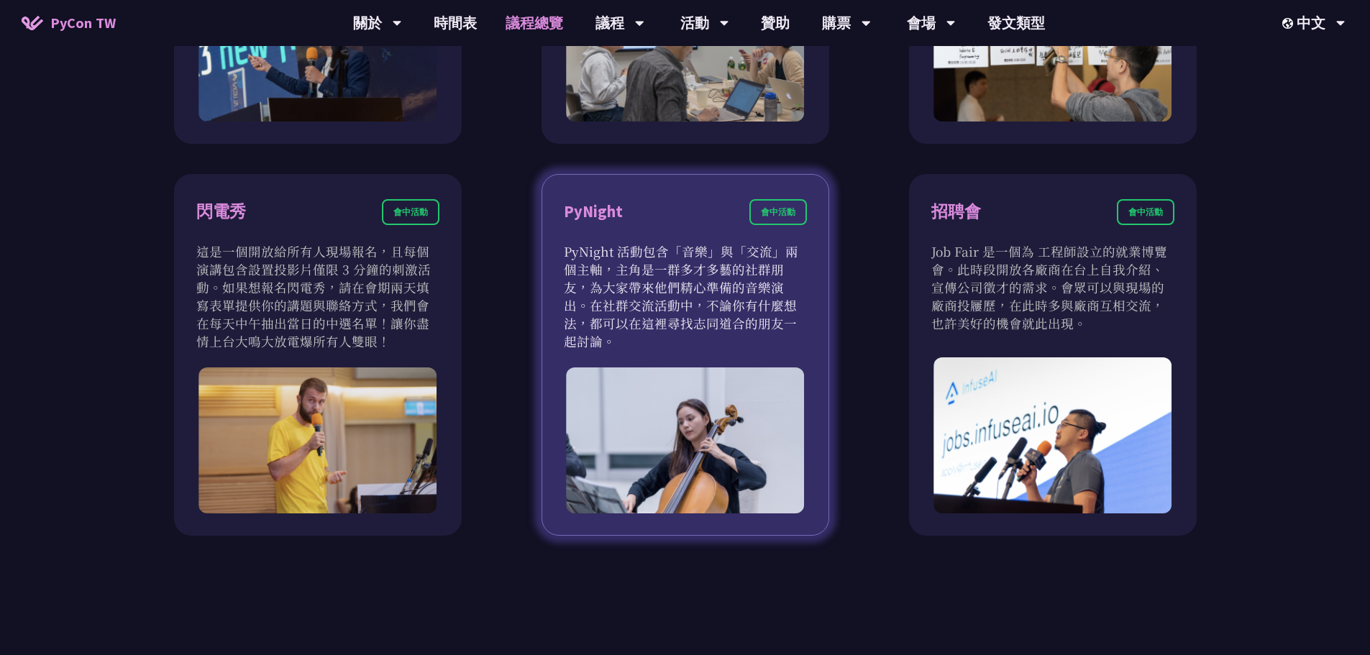
click at [710, 256] on font "PyNight 活動包含「音樂」與「交流」兩個主軸，主角是一群多才多藝的社群朋友，為大家帶來他們精心準備的音樂演出。在社群交流活動中，不論你有什麼想法，都可以…" at bounding box center [681, 296] width 235 height 108
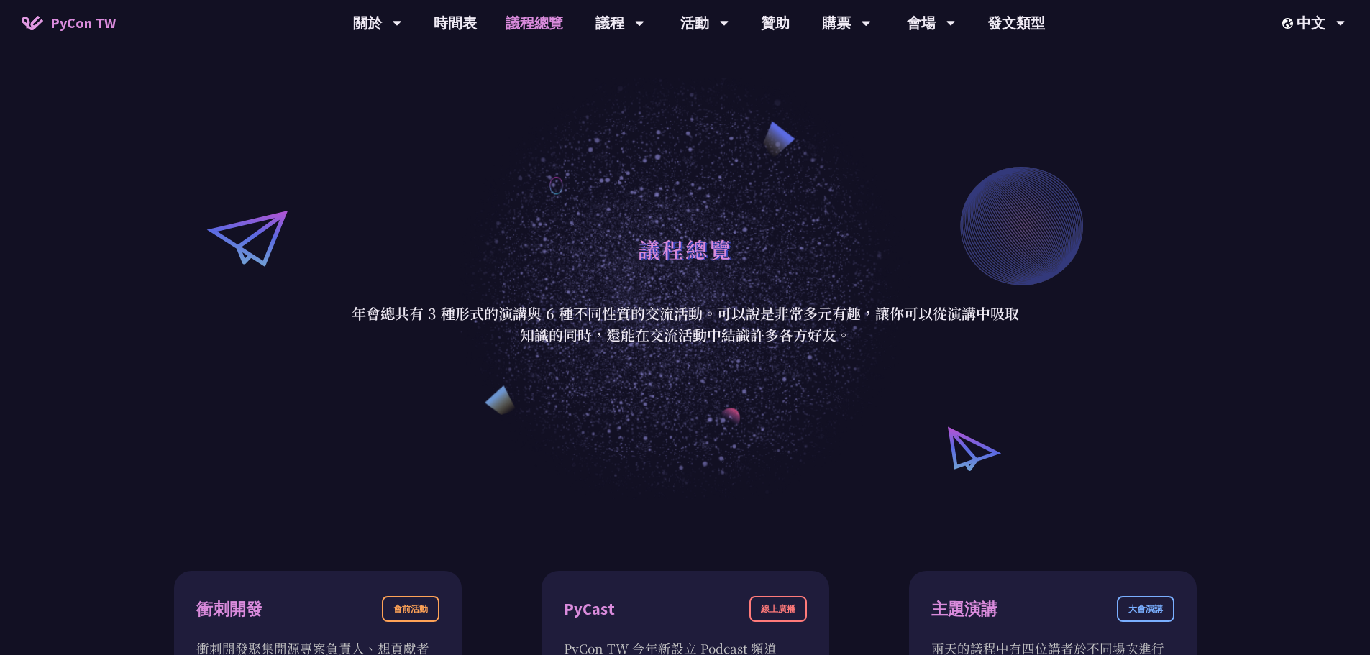
scroll to position [0, 0]
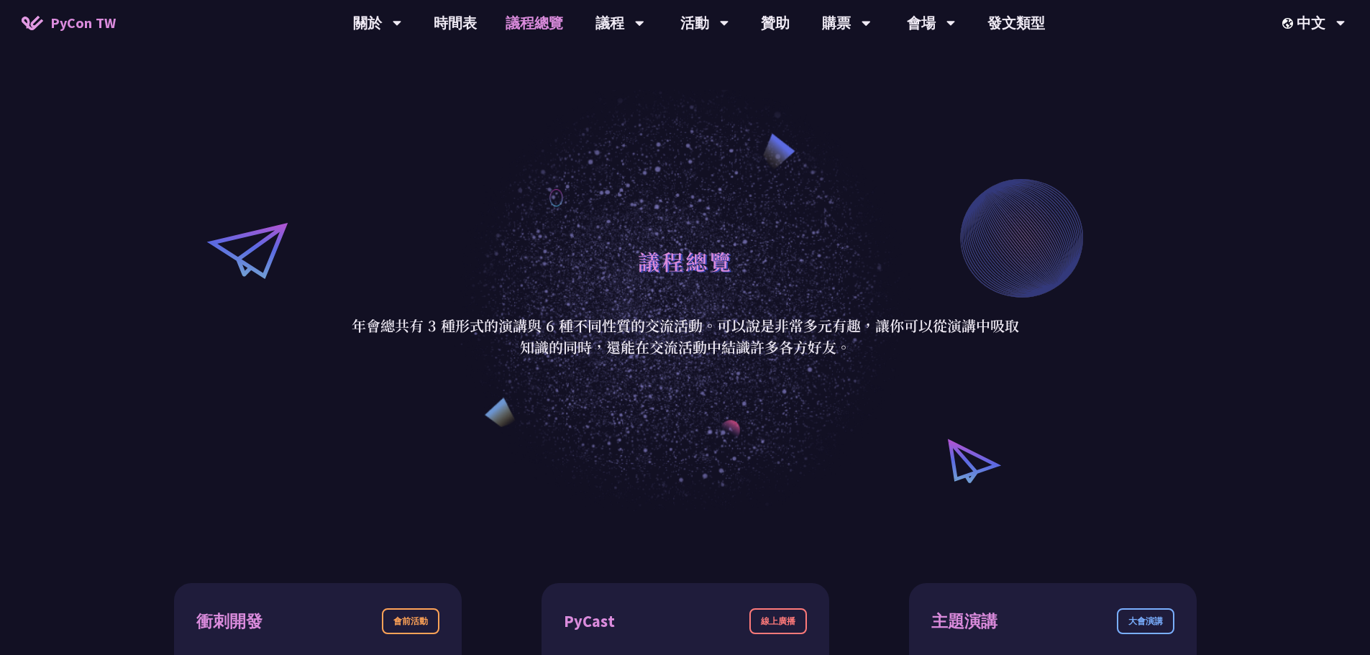
click at [514, 20] on link "議程總覽" at bounding box center [534, 23] width 86 height 46
click at [453, 14] on font "時間表" at bounding box center [455, 23] width 43 height 18
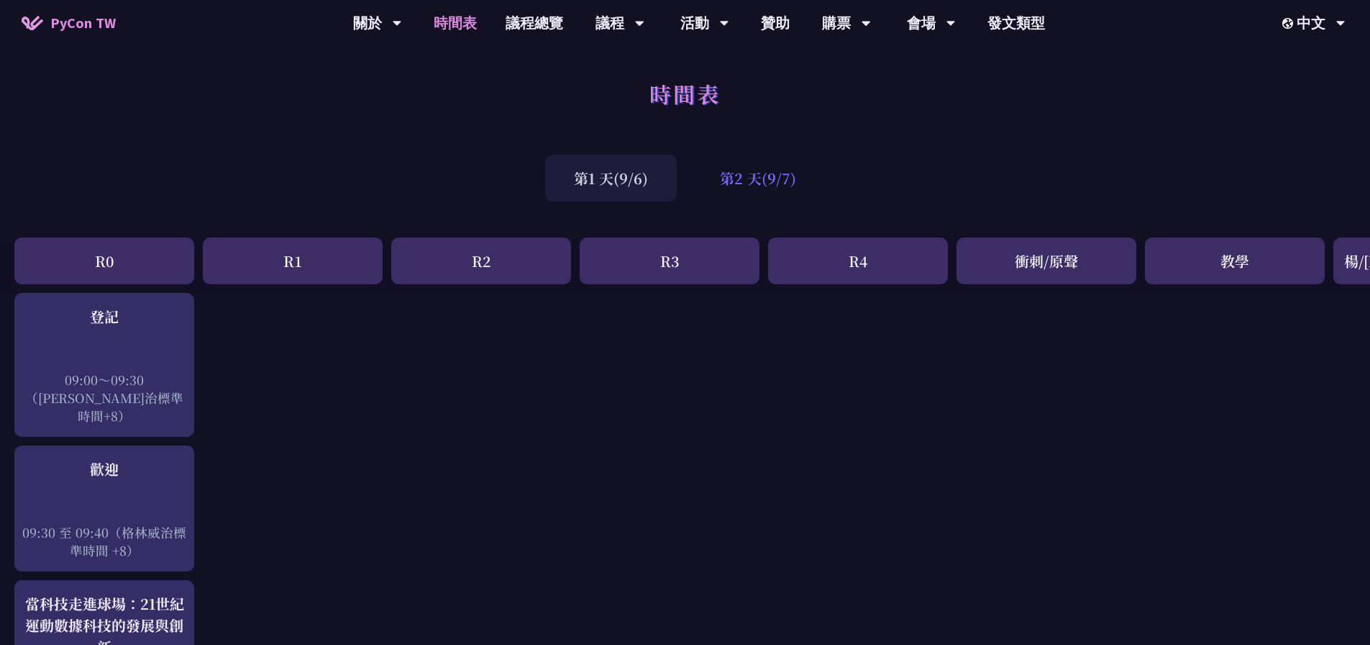
click at [740, 186] on font "第2 天(9/7)" at bounding box center [758, 178] width 76 height 21
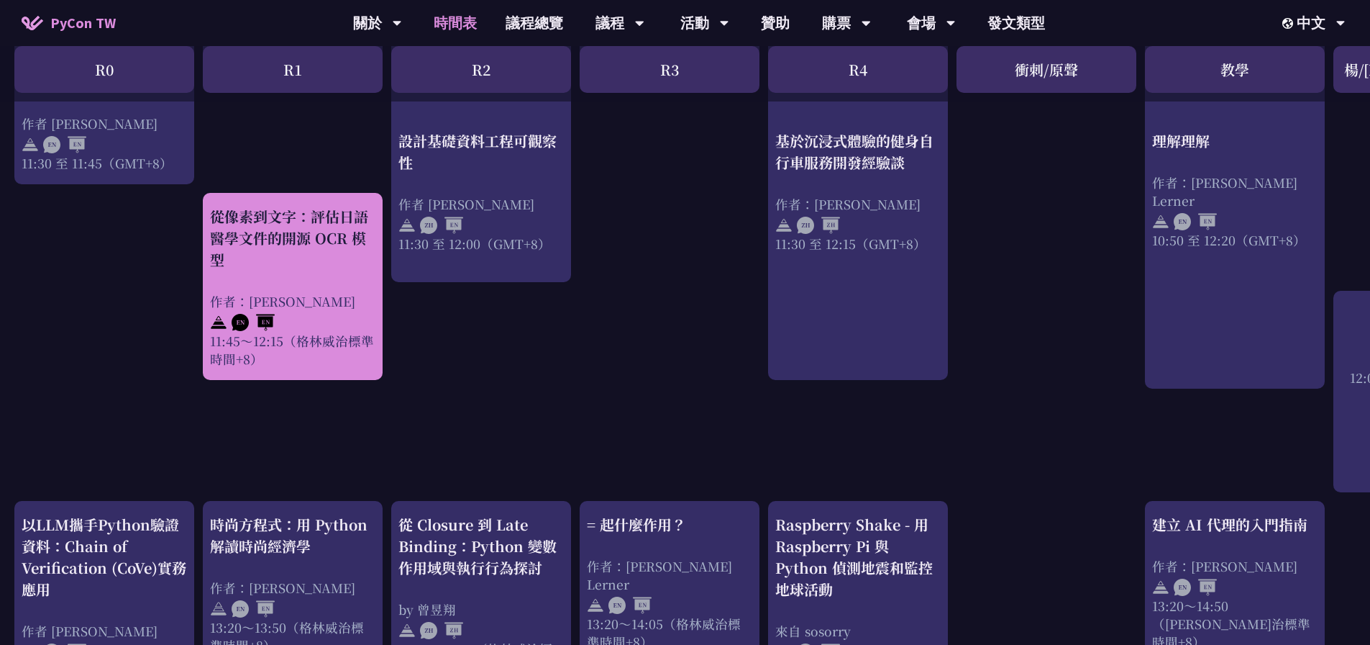
scroll to position [973, 0]
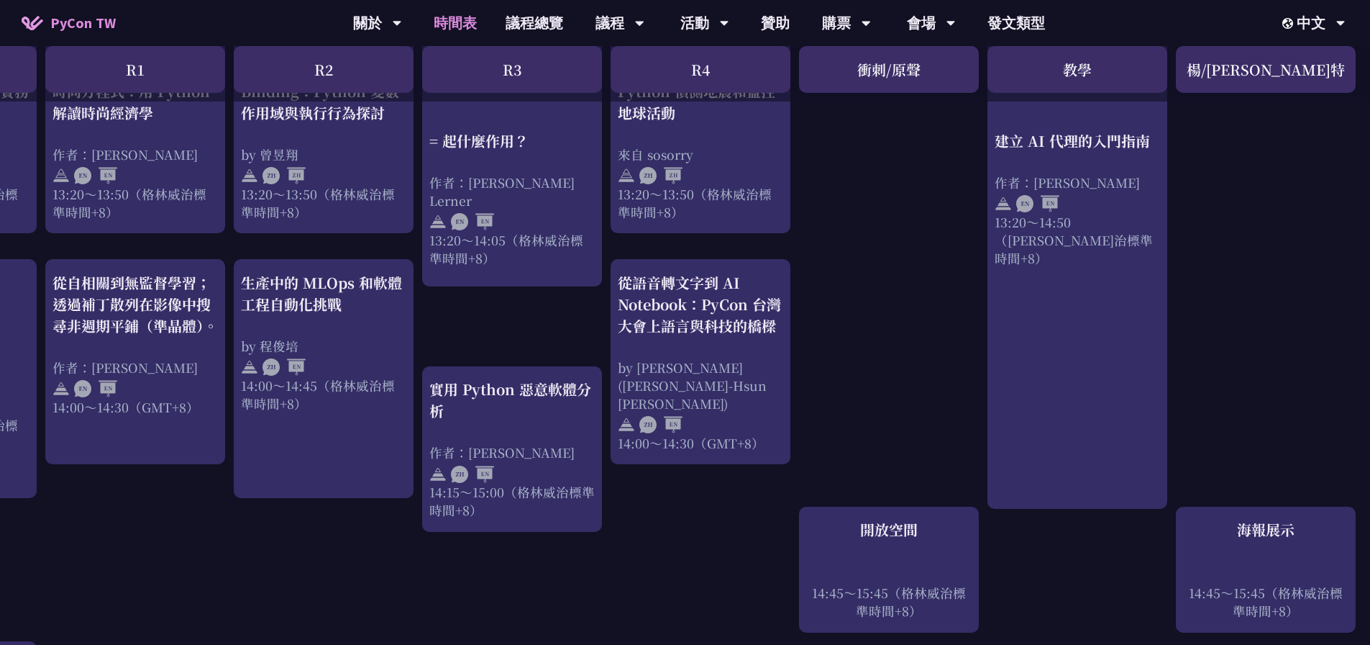
scroll to position [1449, 0]
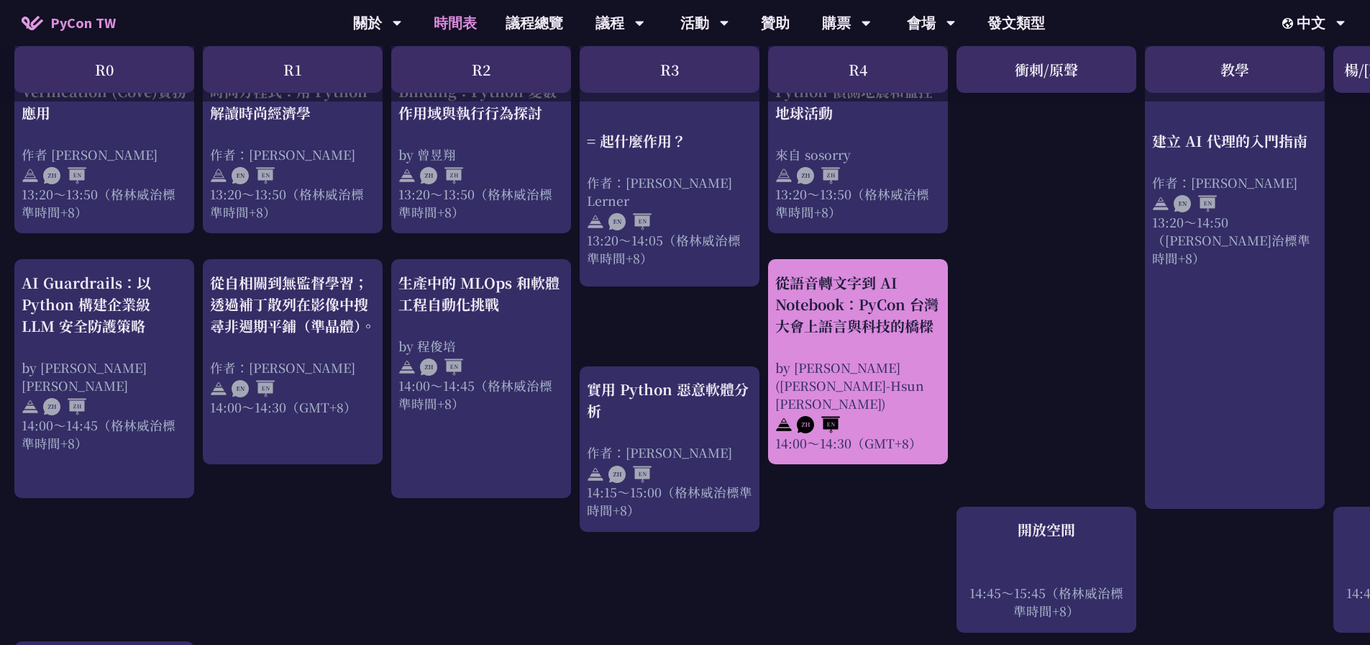
click at [869, 317] on font "從語音轉文字到 AI Notebook：PyCon 台灣大會上語言與科技的橋樑" at bounding box center [856, 304] width 163 height 64
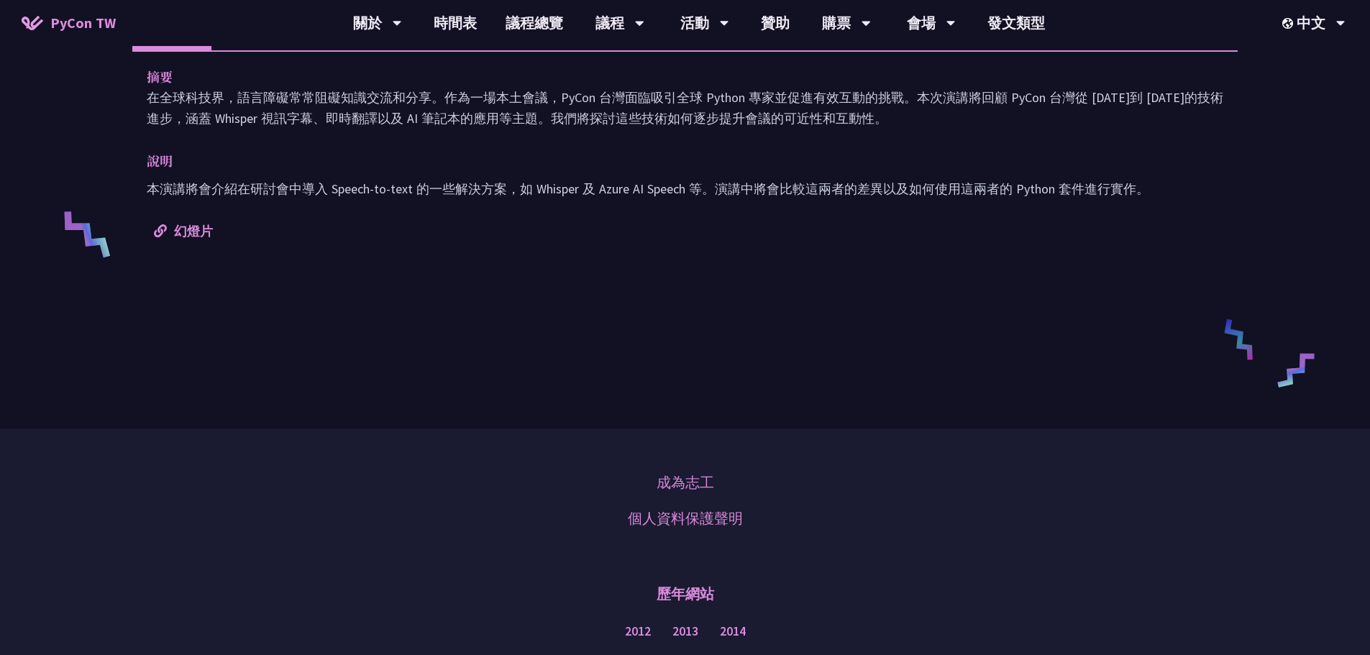
scroll to position [493, 0]
click at [203, 229] on font "幻燈片" at bounding box center [193, 230] width 39 height 17
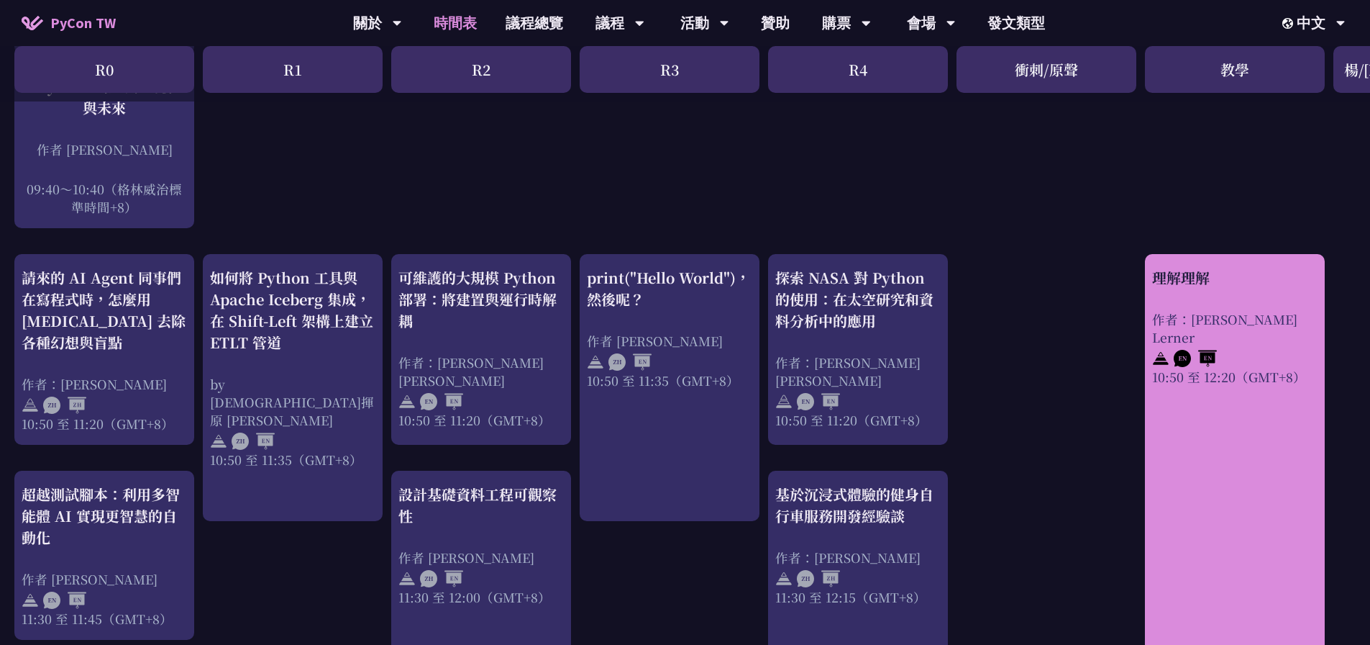
scroll to position [517, 0]
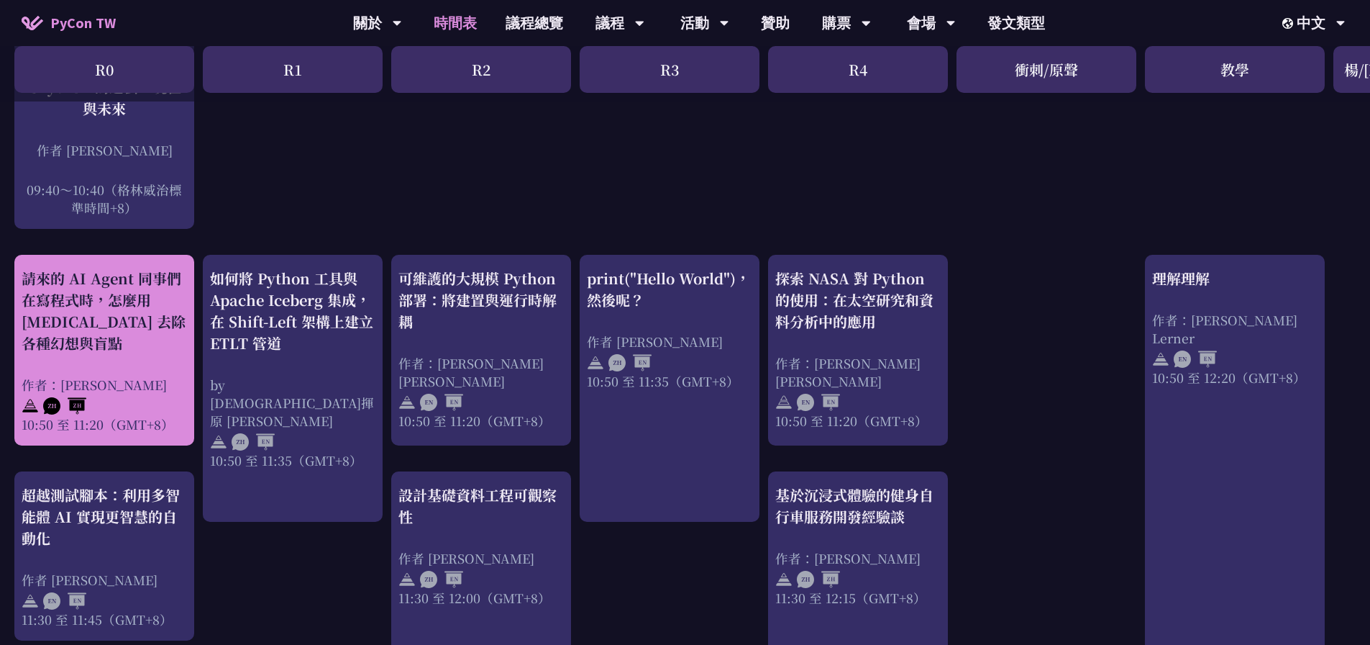
click at [179, 288] on div "請來的 AI Agent 同事們在寫程式時，怎麼用 [MEDICAL_DATA] 去除各種幻想與盲點" at bounding box center [104, 311] width 165 height 86
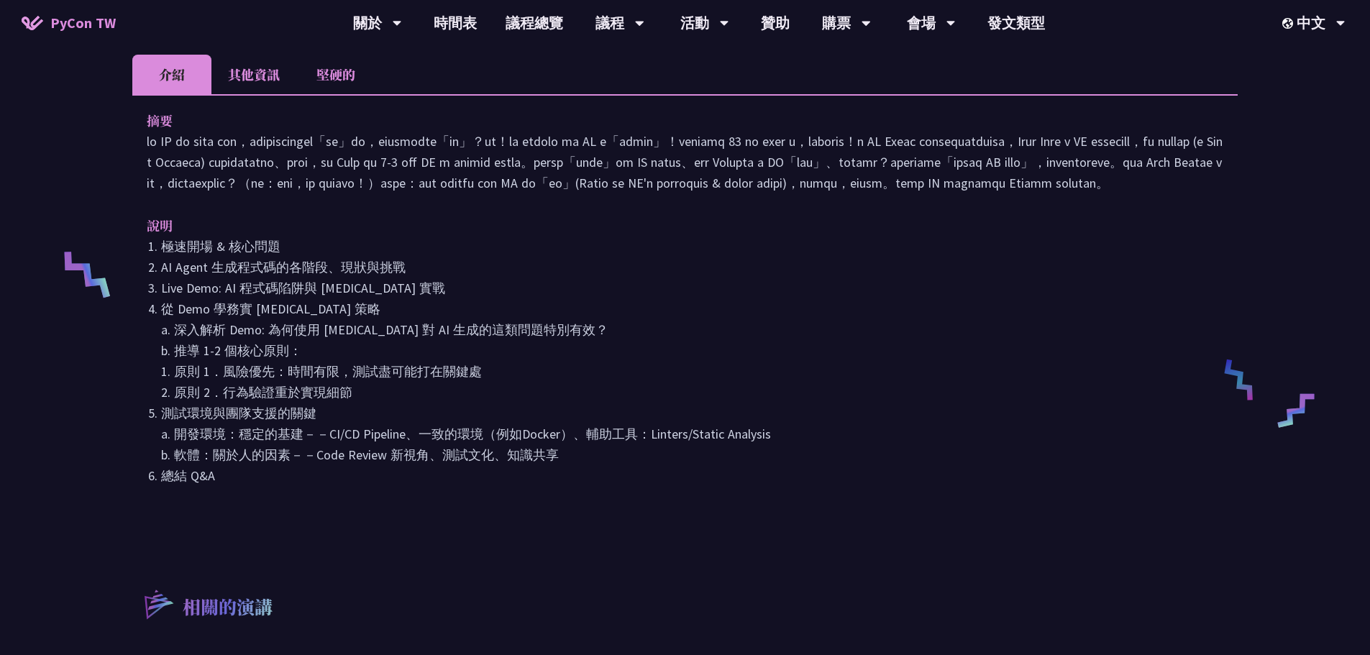
scroll to position [455, 0]
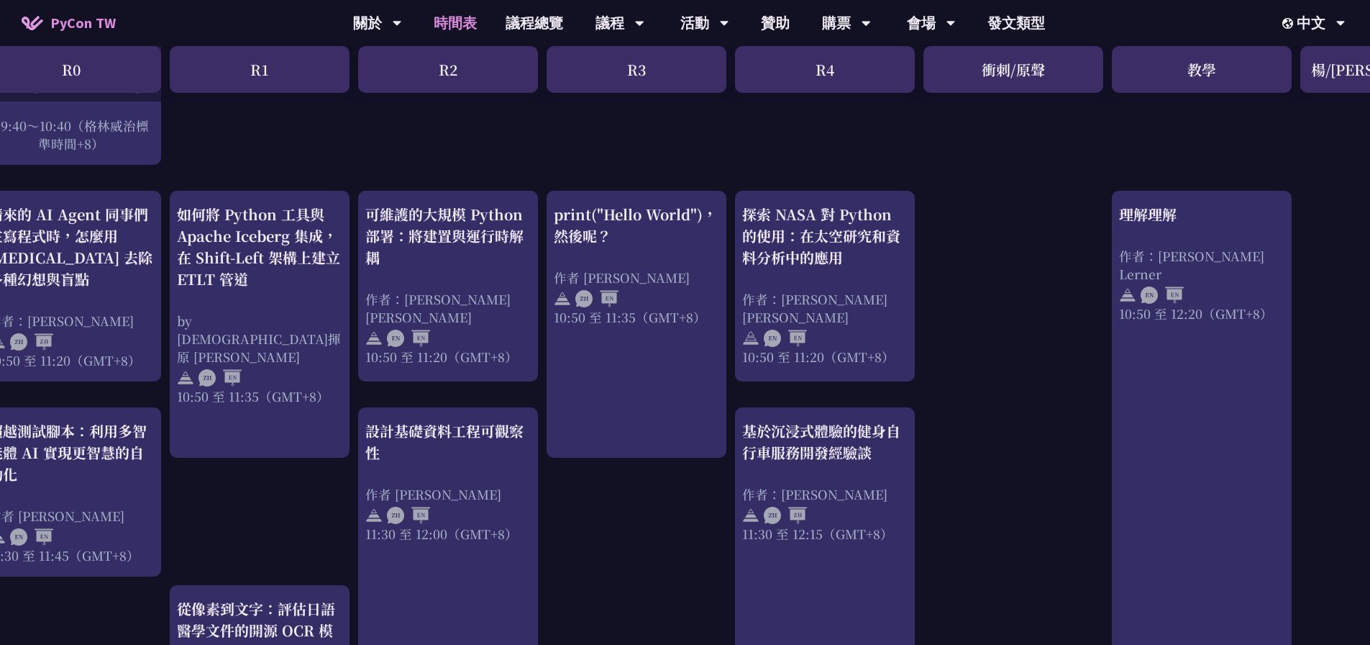
scroll to position [581, 30]
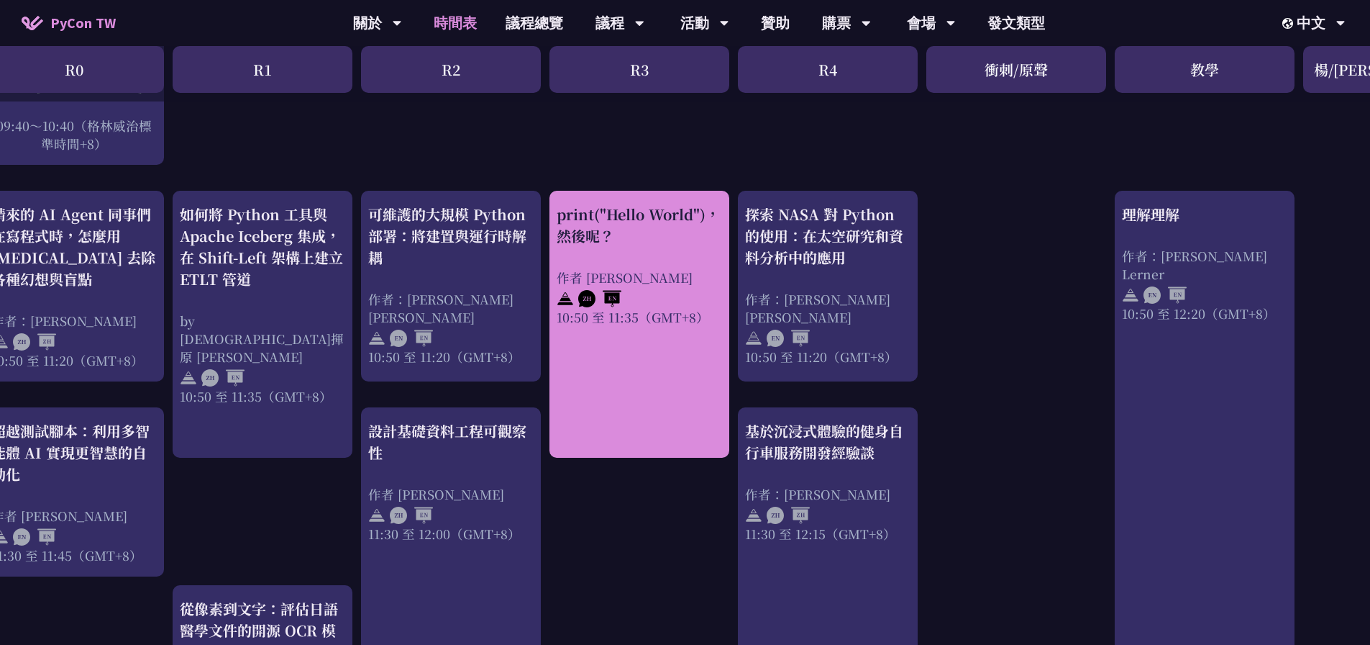
click at [652, 403] on div "print("Hello World")，然後呢？ 作者 [PERSON_NAME] 10:50 至 11:35（GMT+8）" at bounding box center [640, 324] width 180 height 267
click at [641, 191] on div "print("Hello World")，然後呢？ 作者 [PERSON_NAME] 10:50 至 11:35（GMT+8）" at bounding box center [640, 324] width 180 height 267
click at [583, 209] on div "print("Hello World")，然後呢？" at bounding box center [639, 225] width 165 height 43
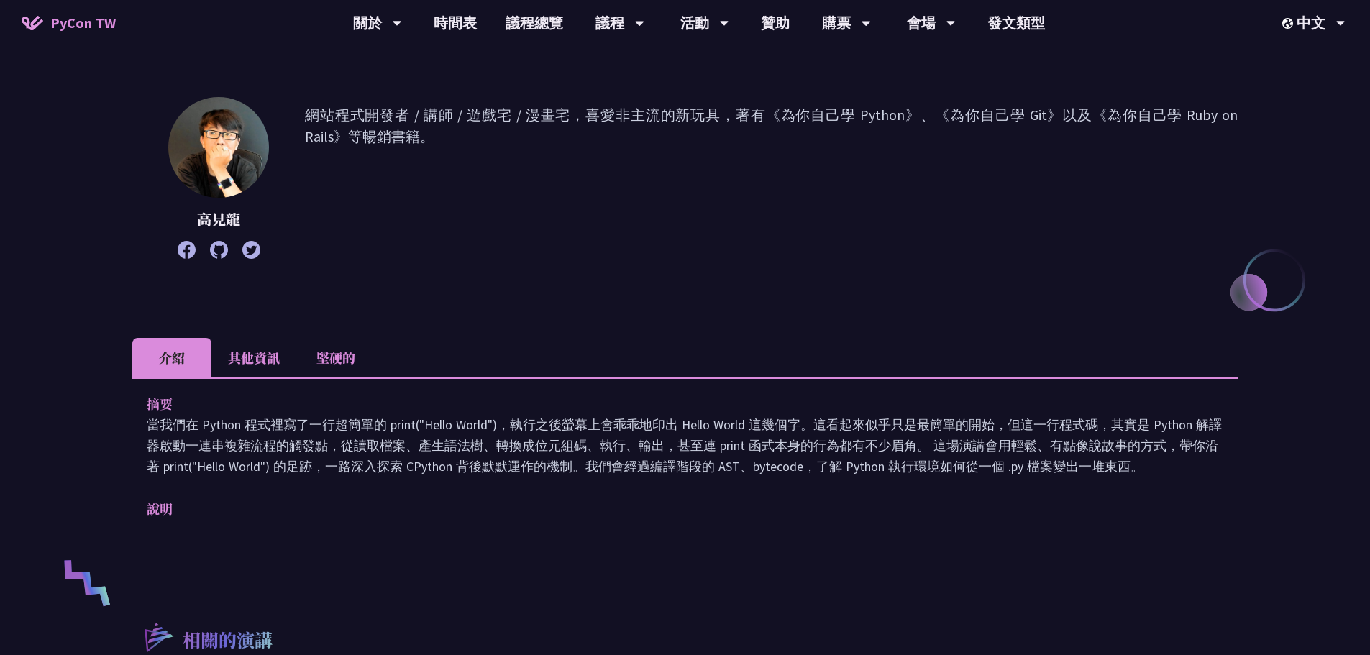
scroll to position [162, 0]
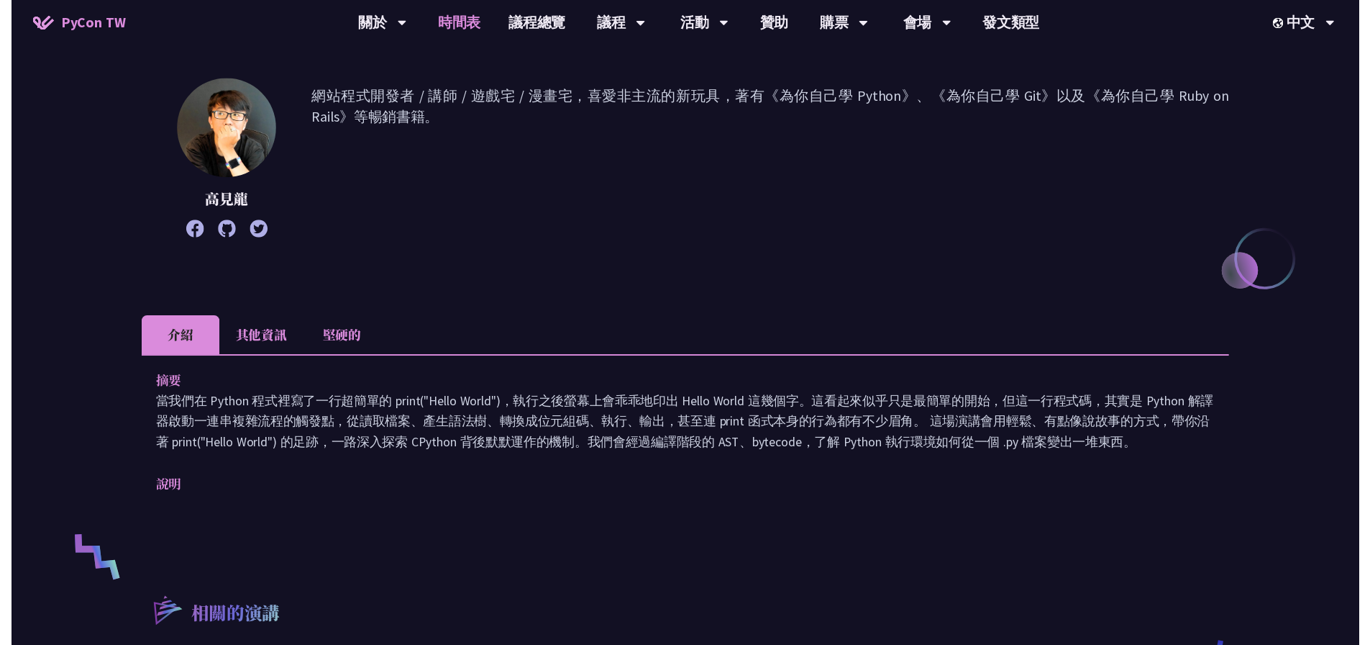
scroll to position [581, 0]
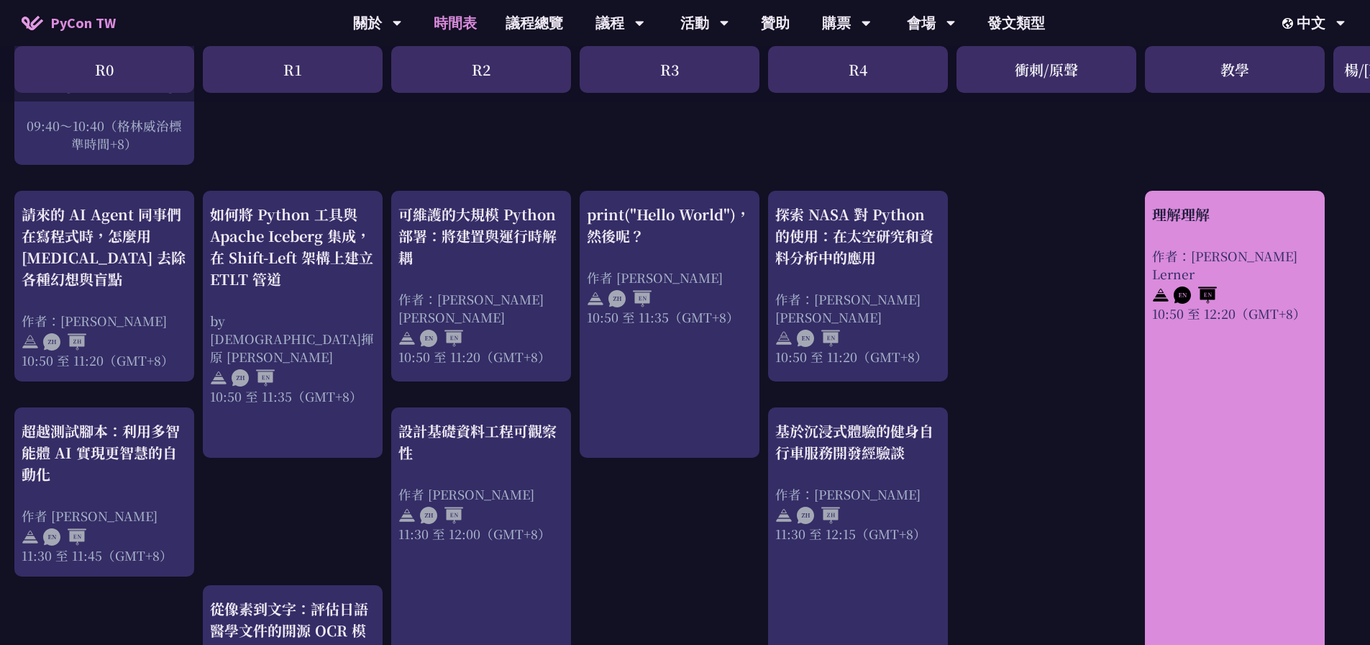
click at [1278, 375] on div "理解理解 作者：[PERSON_NAME] Lerner 10:50 至 12:20（GMT+8）" at bounding box center [1235, 486] width 180 height 590
click at [1229, 204] on div "理解理解" at bounding box center [1234, 215] width 165 height 22
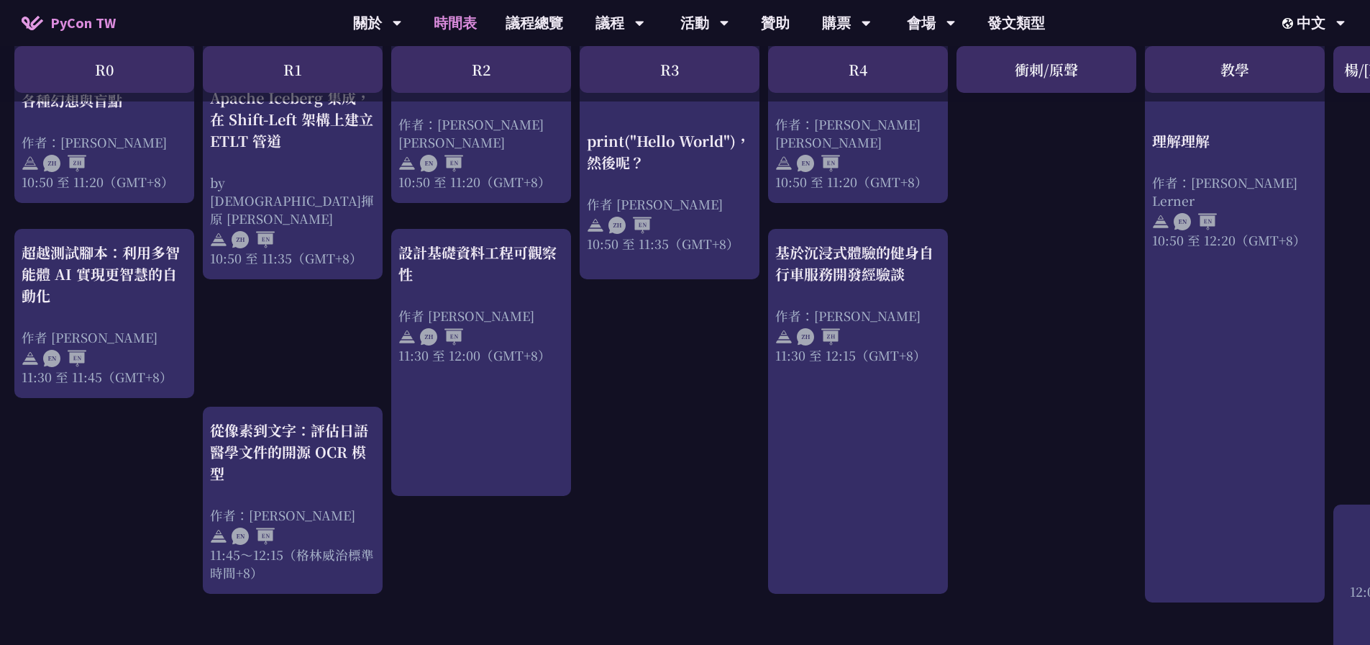
scroll to position [850, 0]
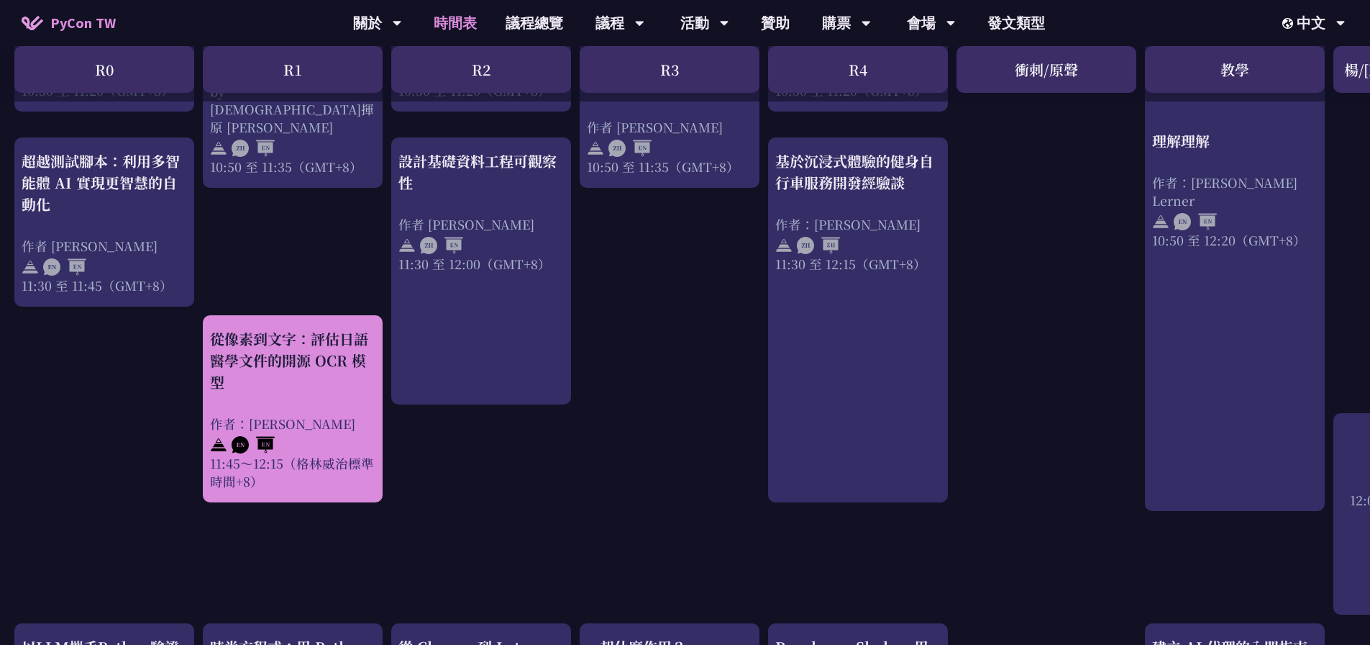
click at [306, 373] on div "從像素到文字：評估日語醫學文件的開源 OCR 模型" at bounding box center [292, 360] width 165 height 65
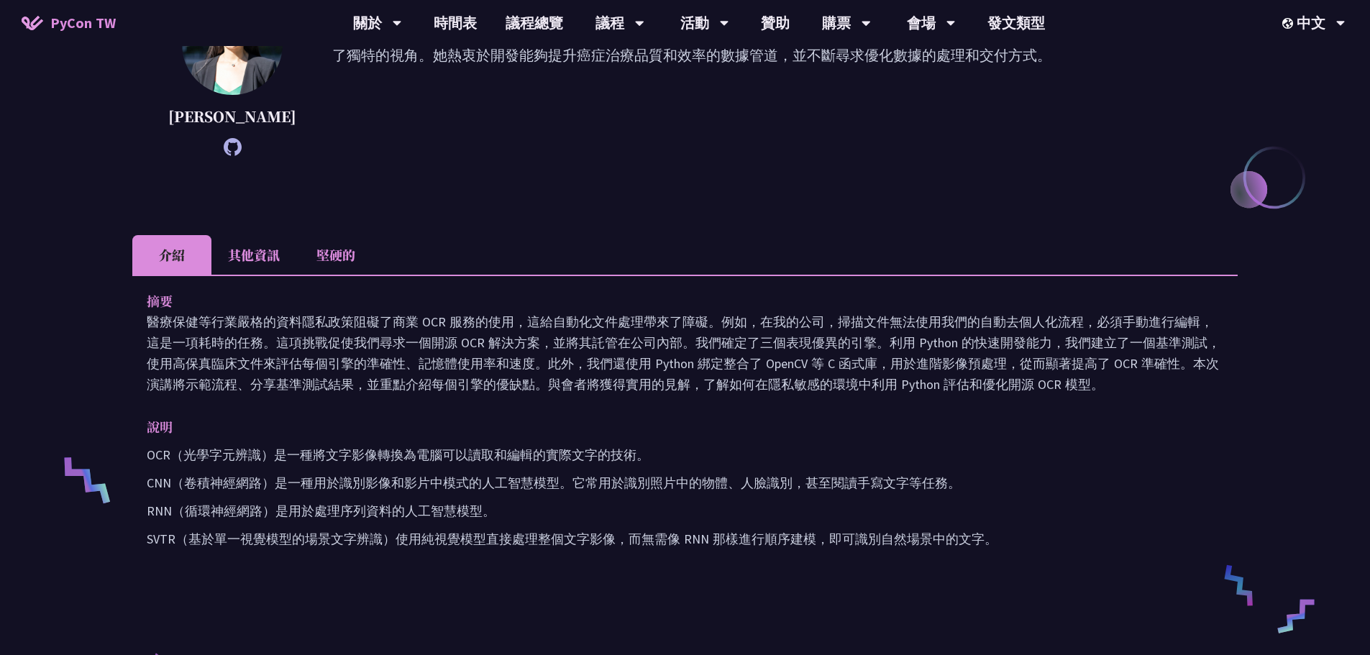
scroll to position [247, 0]
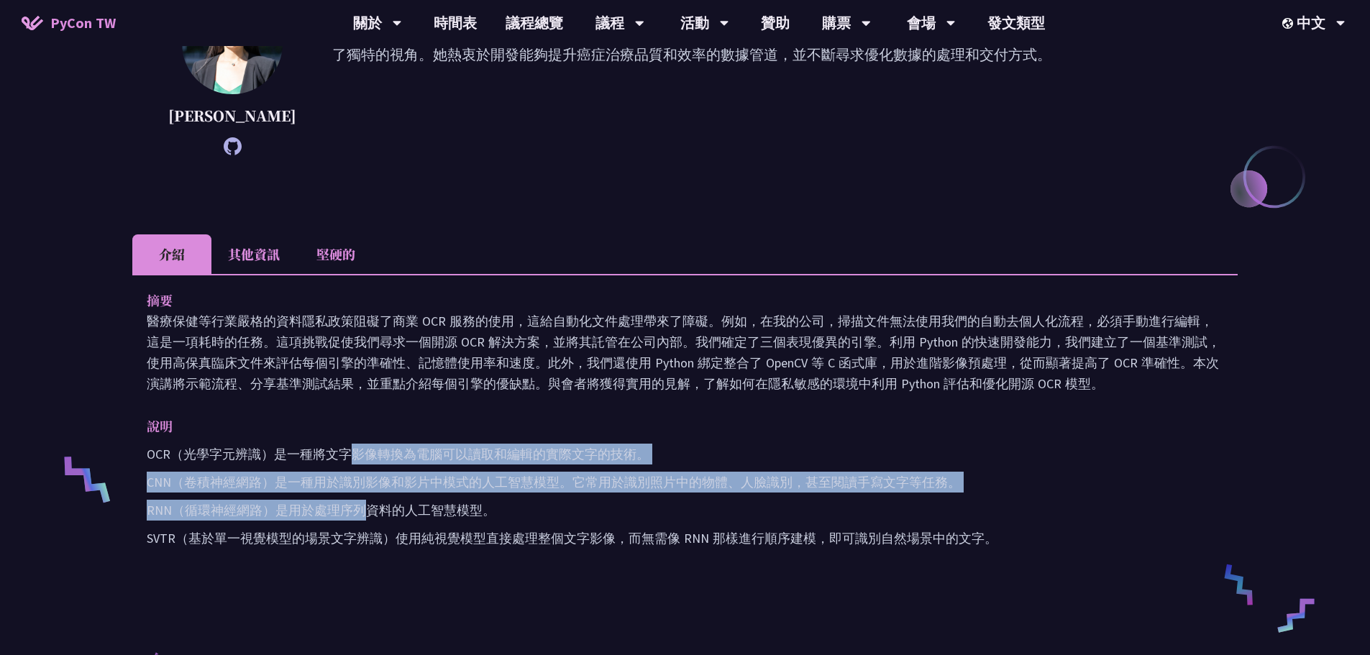
drag, startPoint x: 348, startPoint y: 450, endPoint x: 368, endPoint y: 509, distance: 63.0
click at [368, 509] on div "OCR（光學字元辨識）是一種將文字影像轉換為電腦可以讀取和編輯的實際文字的技術。 CNN（卷積神經網路）是一種用於識別影像和影片中模式的人工智慧模型。它常用於…" at bounding box center [685, 496] width 1077 height 105
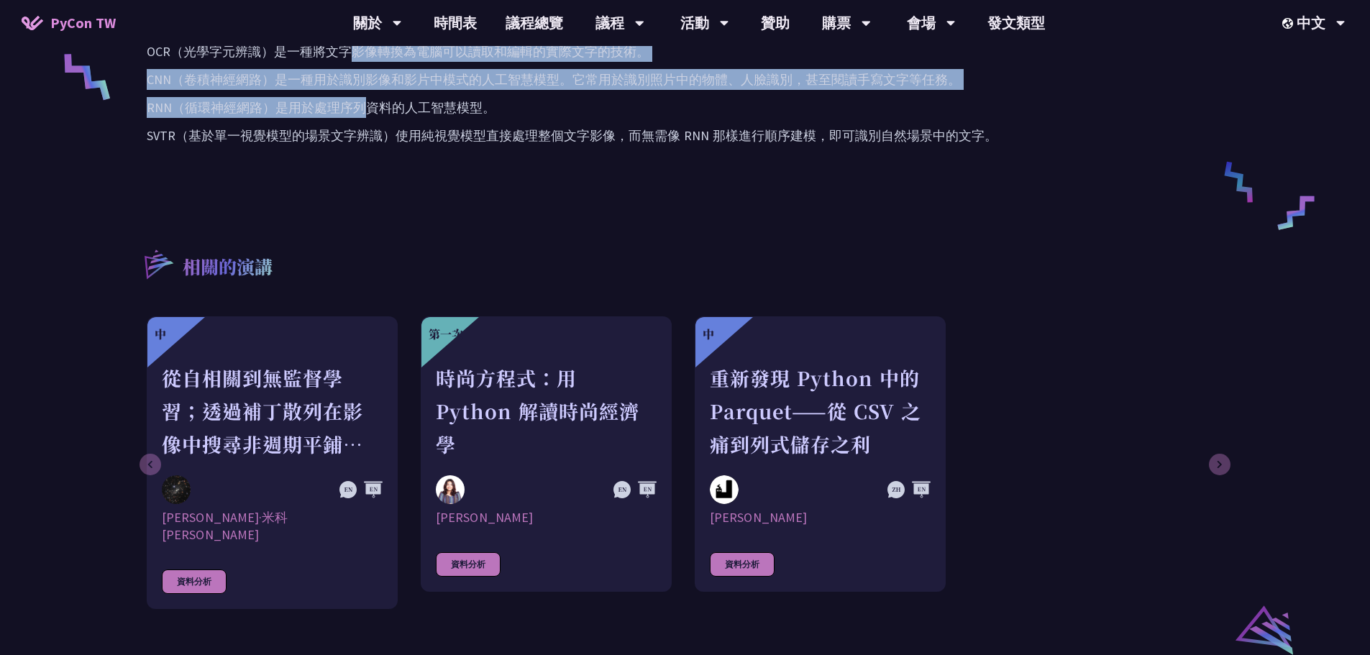
scroll to position [651, 0]
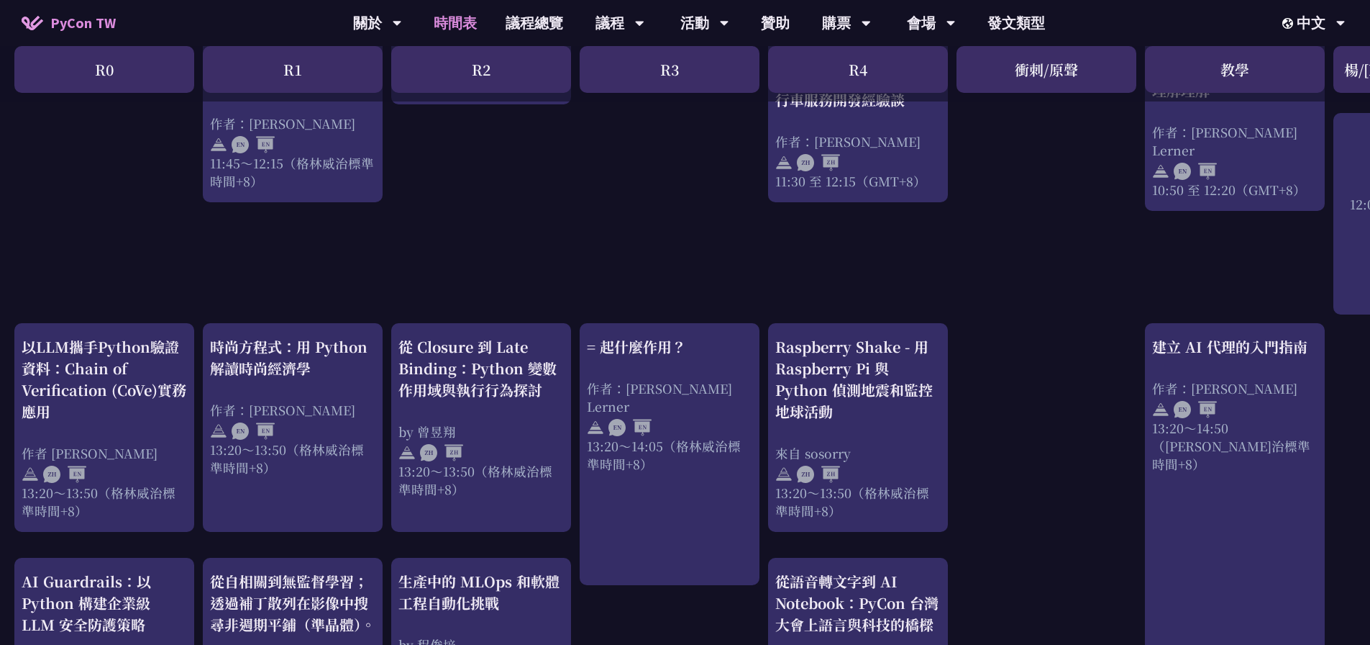
scroll to position [1151, 0]
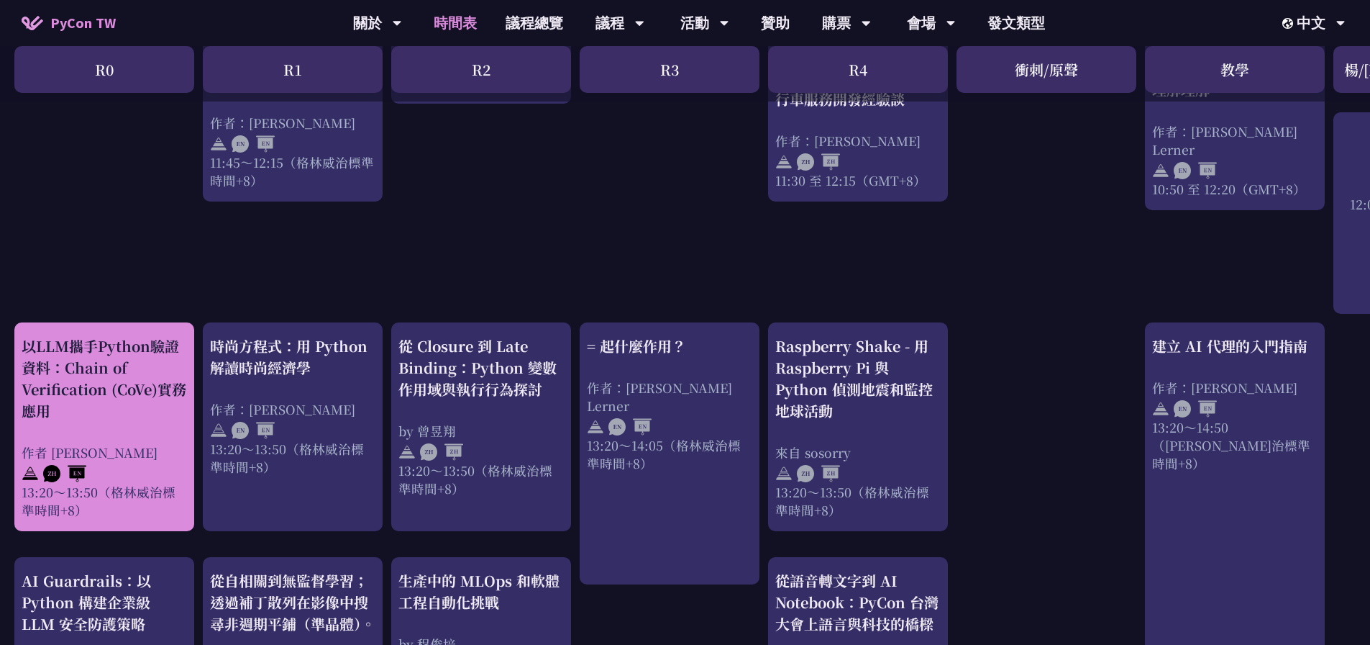
click at [90, 373] on div "以LLM攜手Python驗證資料：Chain of Verification (CoVe)實務應用" at bounding box center [104, 378] width 165 height 86
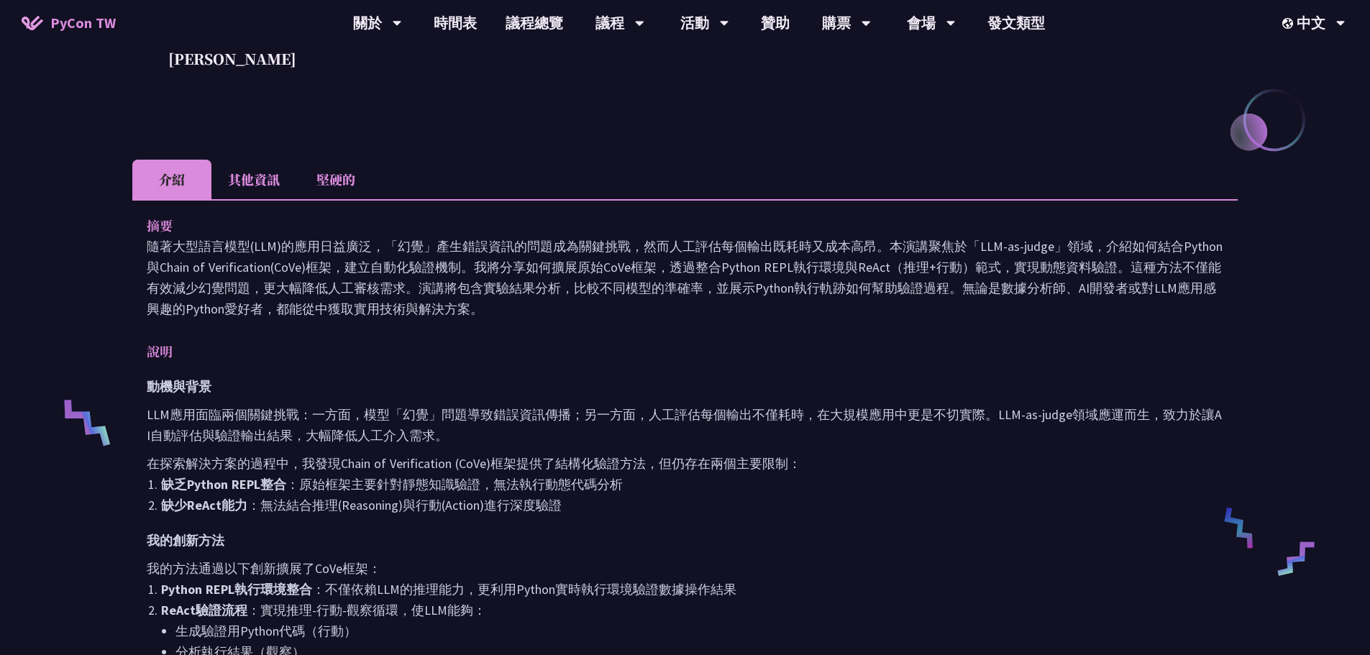
scroll to position [343, 0]
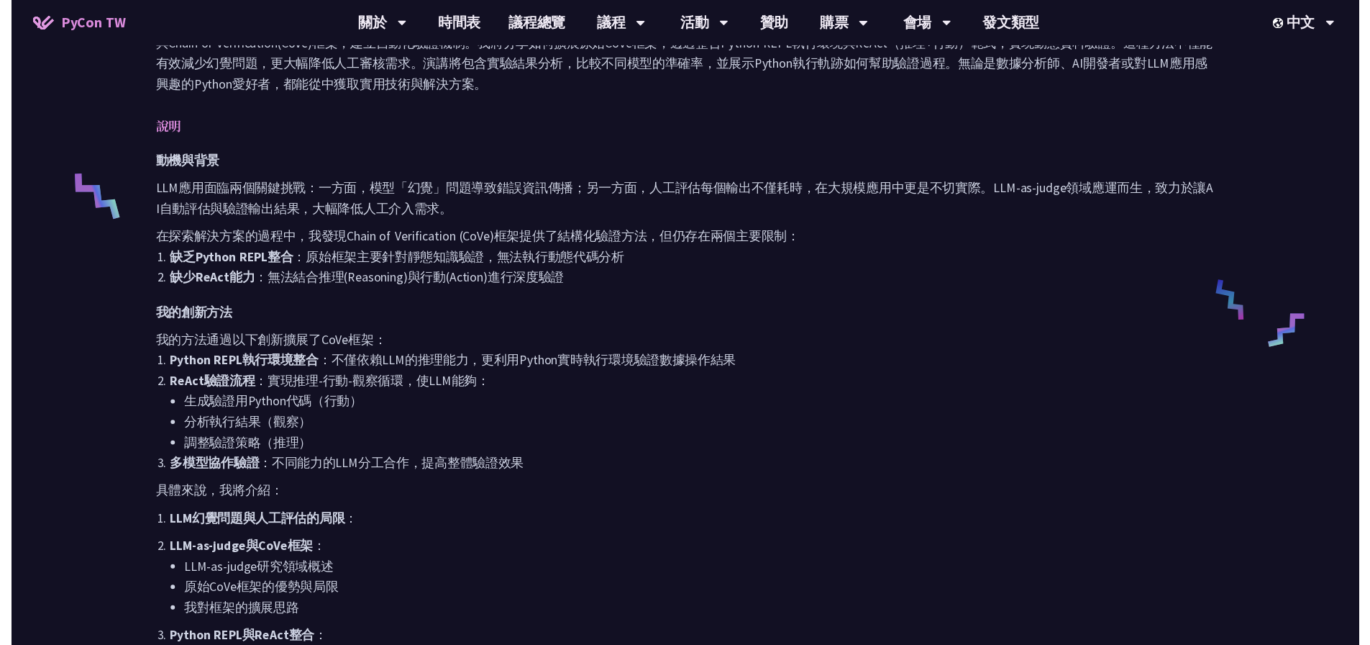
scroll to position [1151, 0]
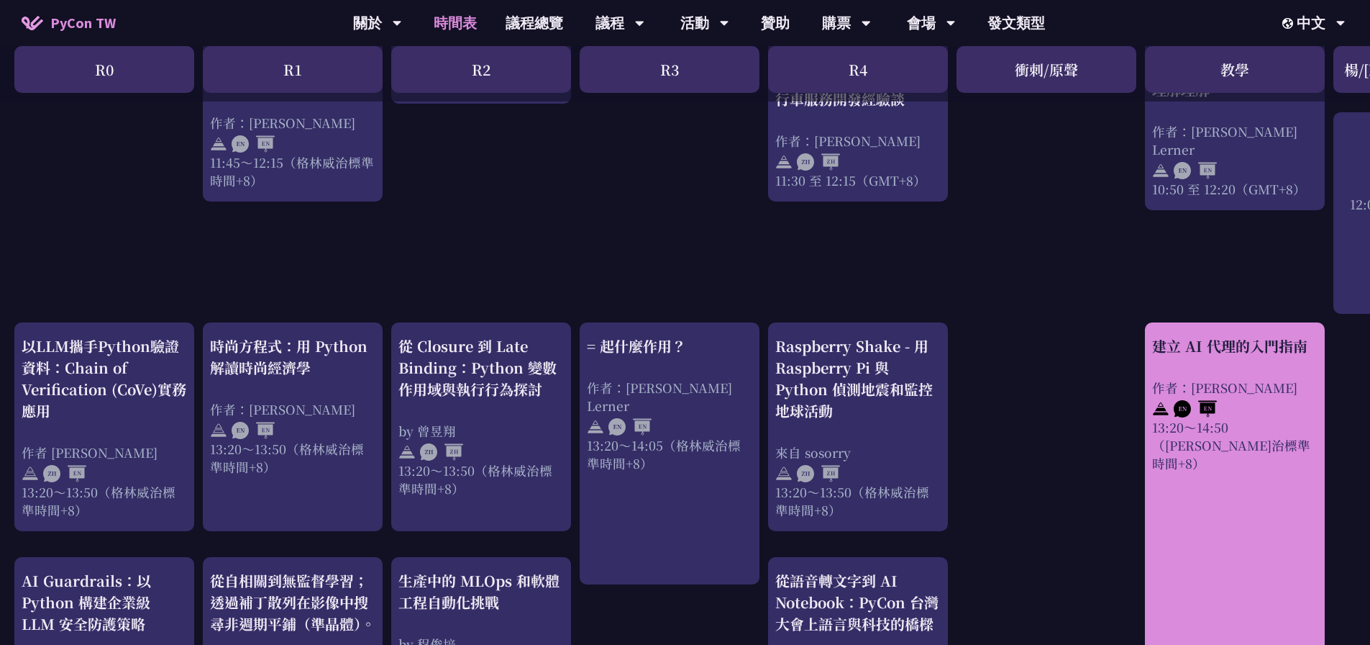
click at [1258, 335] on font "建立 AI 代理的入門指南" at bounding box center [1229, 345] width 155 height 21
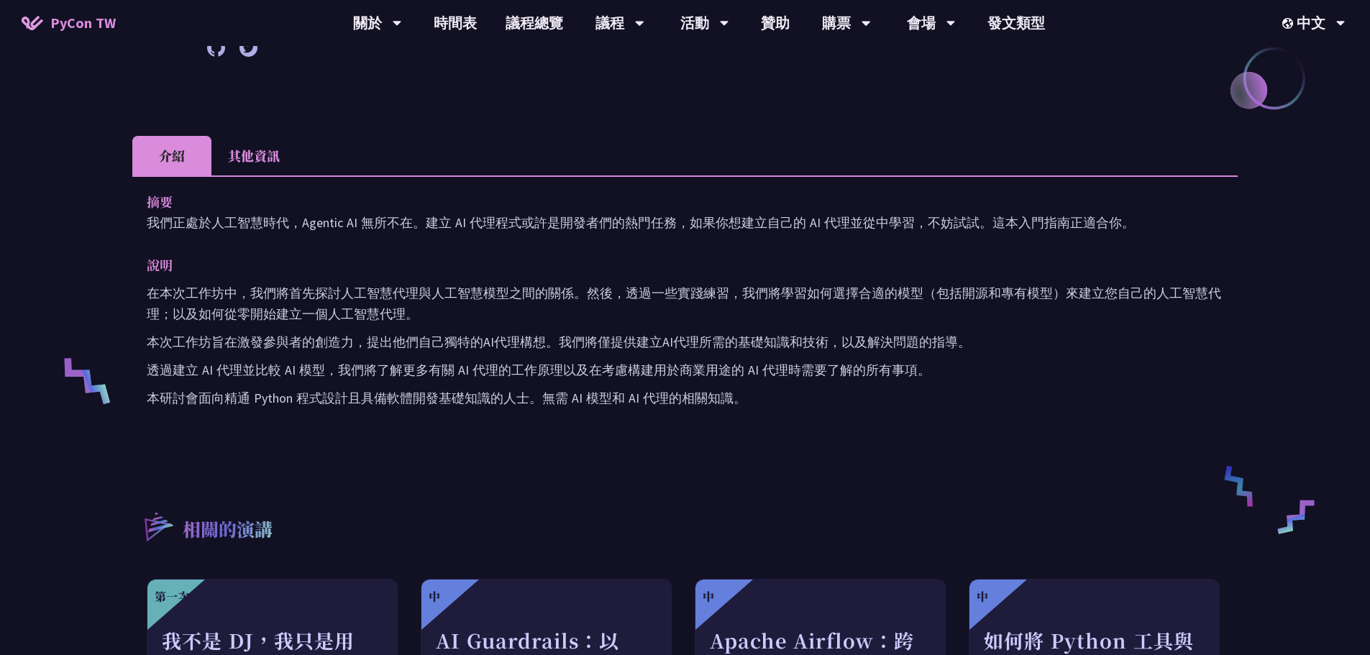
scroll to position [340, 0]
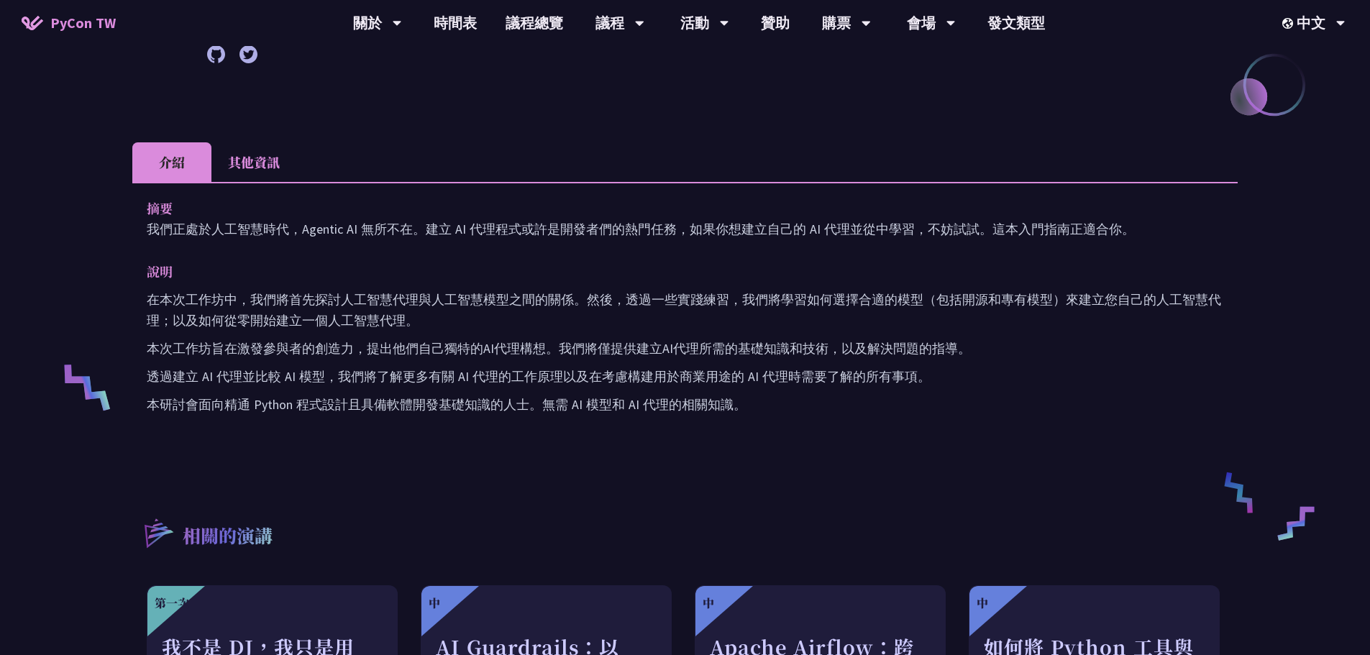
click at [230, 152] on li "其他資訊" at bounding box center [253, 162] width 85 height 40
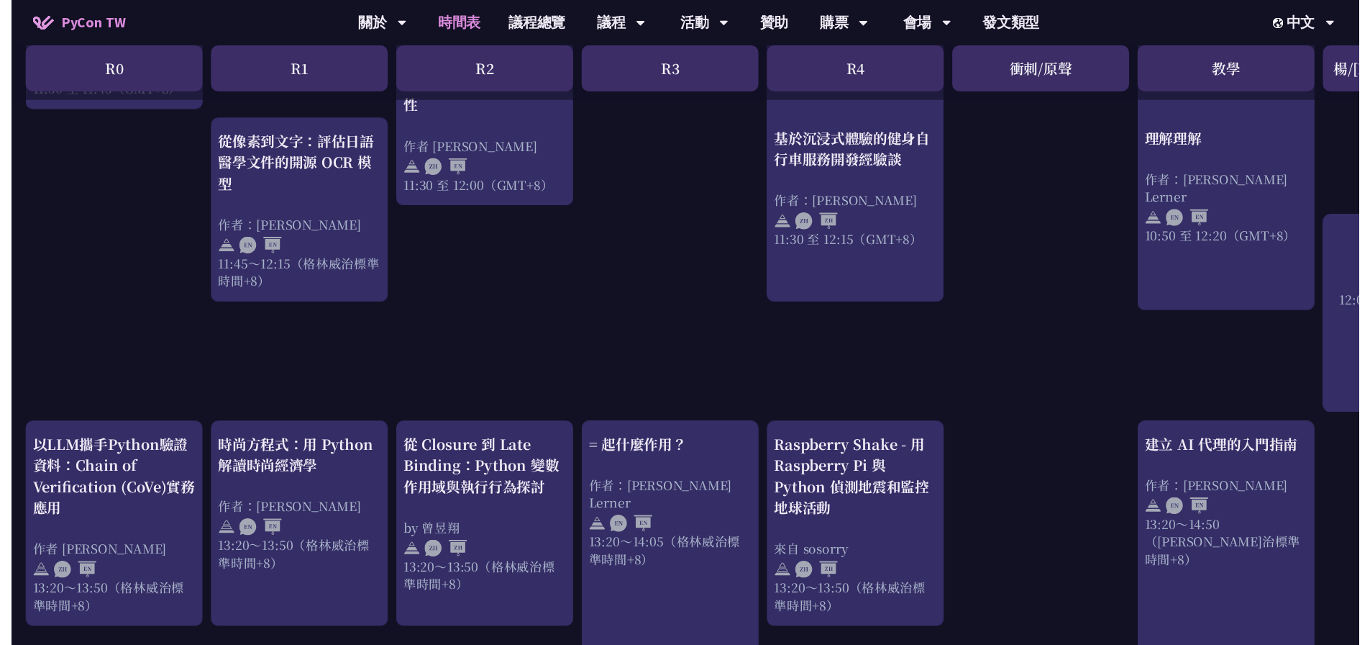
scroll to position [1151, 158]
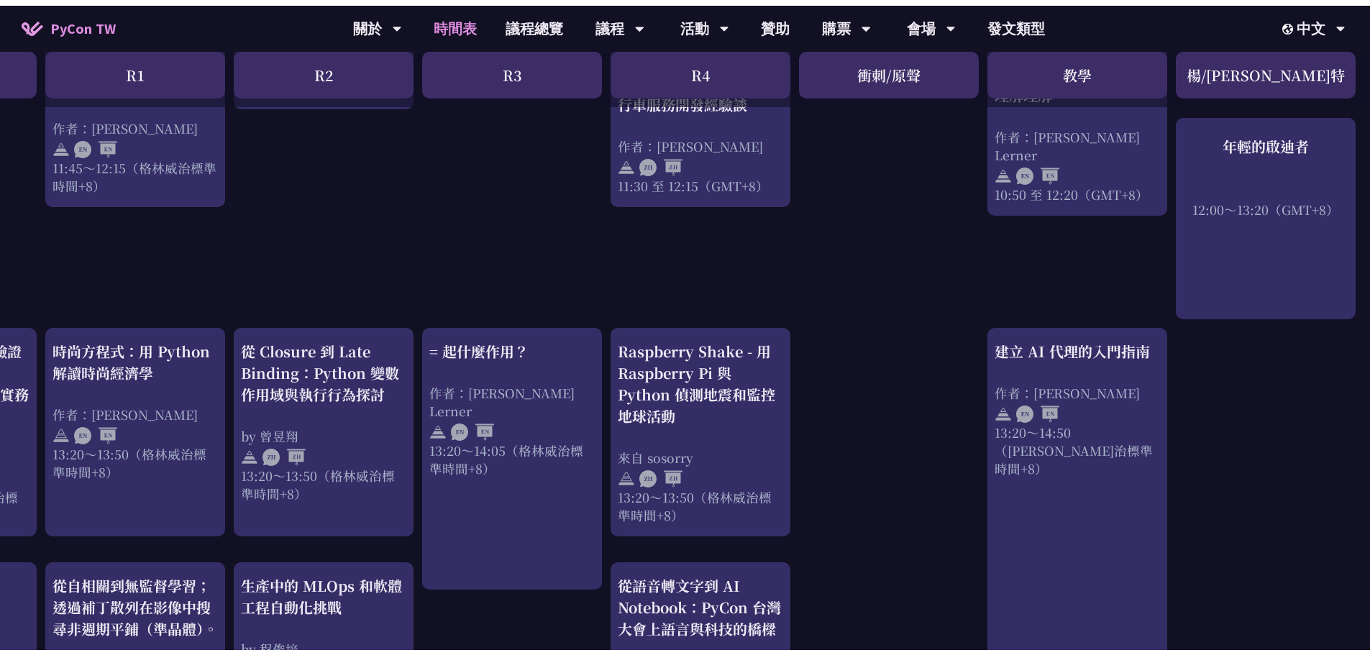
scroll to position [340, 0]
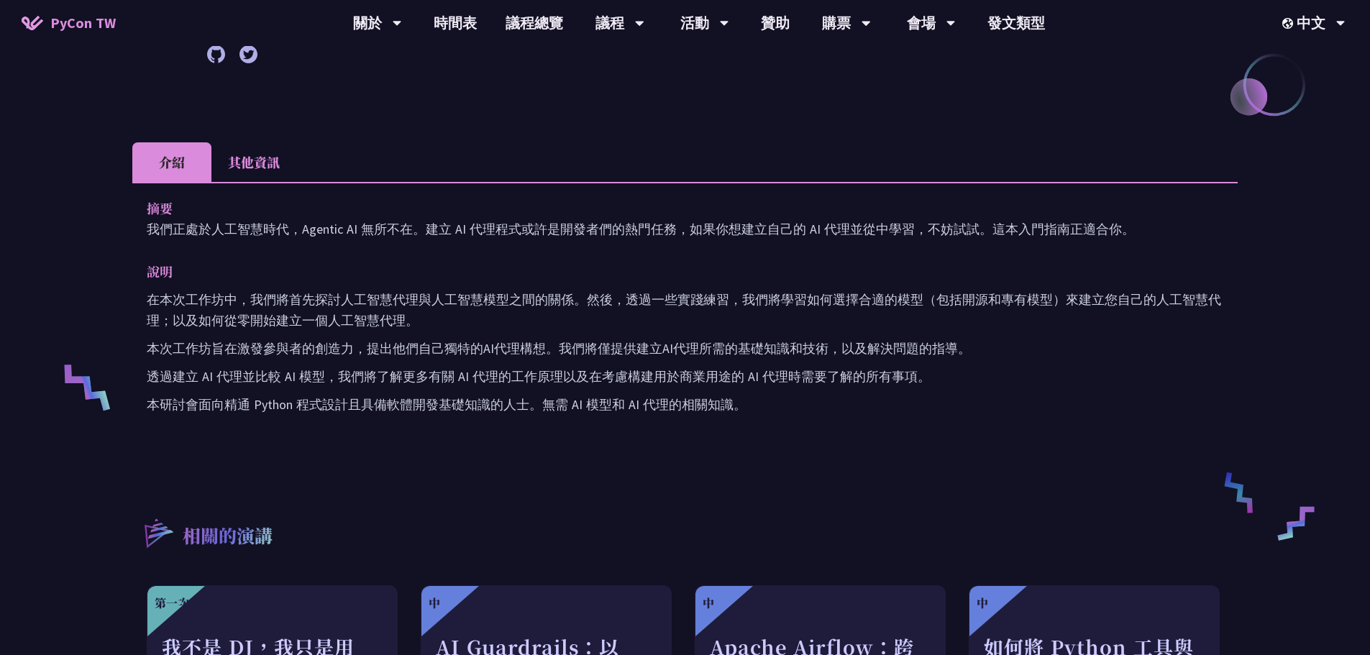
click at [261, 157] on font "其他資訊" at bounding box center [254, 162] width 52 height 19
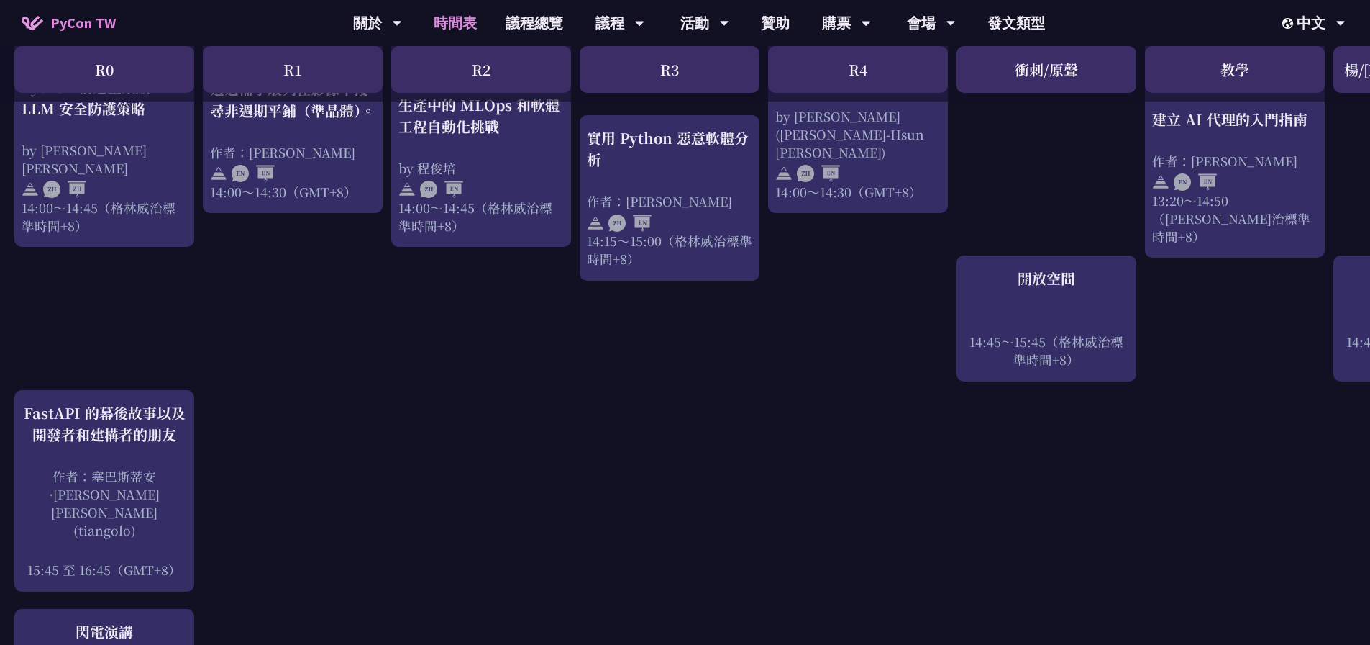
scroll to position [1723, 0]
